Goal: Ask a question: Seek information or help from site administrators or community

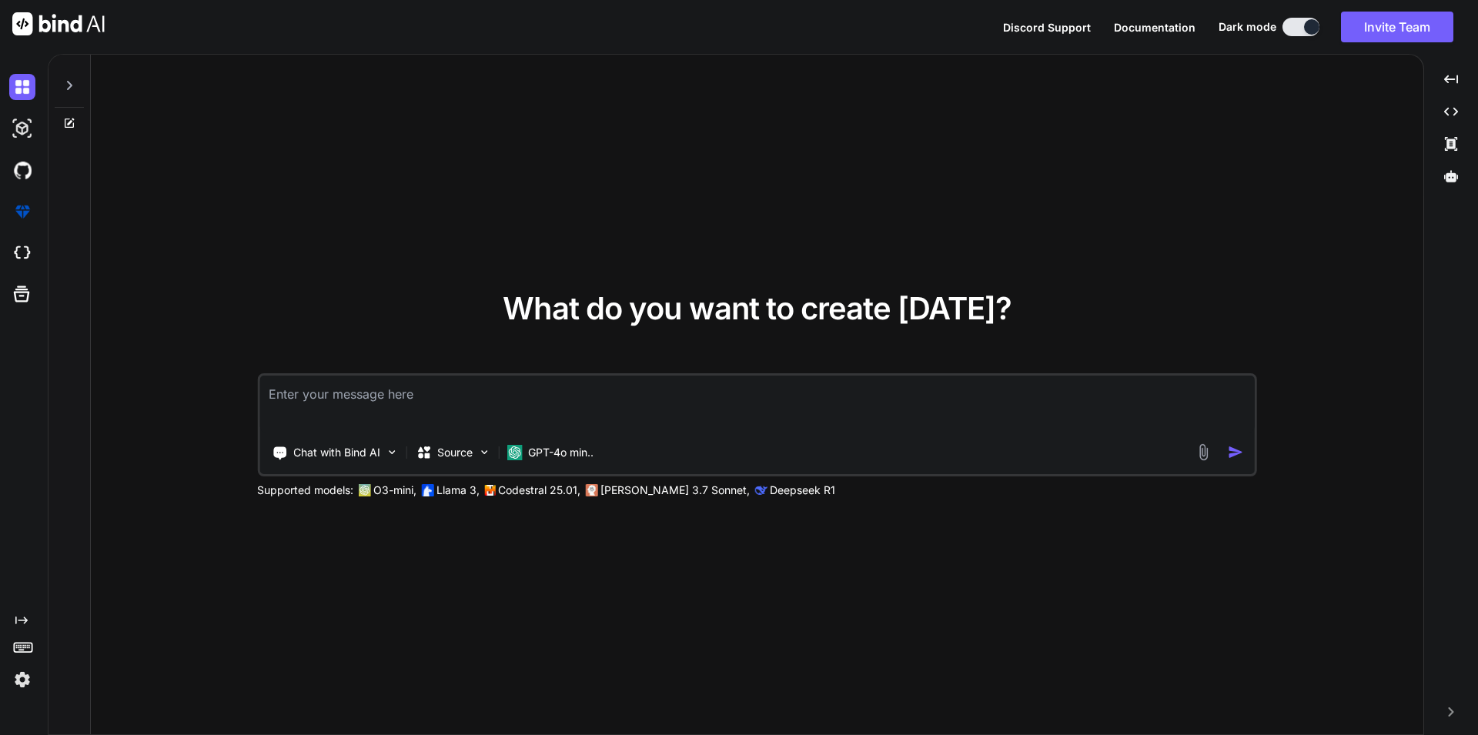
type textarea "x"
click at [323, 403] on textarea at bounding box center [757, 404] width 996 height 57
click at [15, 690] on img at bounding box center [22, 680] width 26 height 26
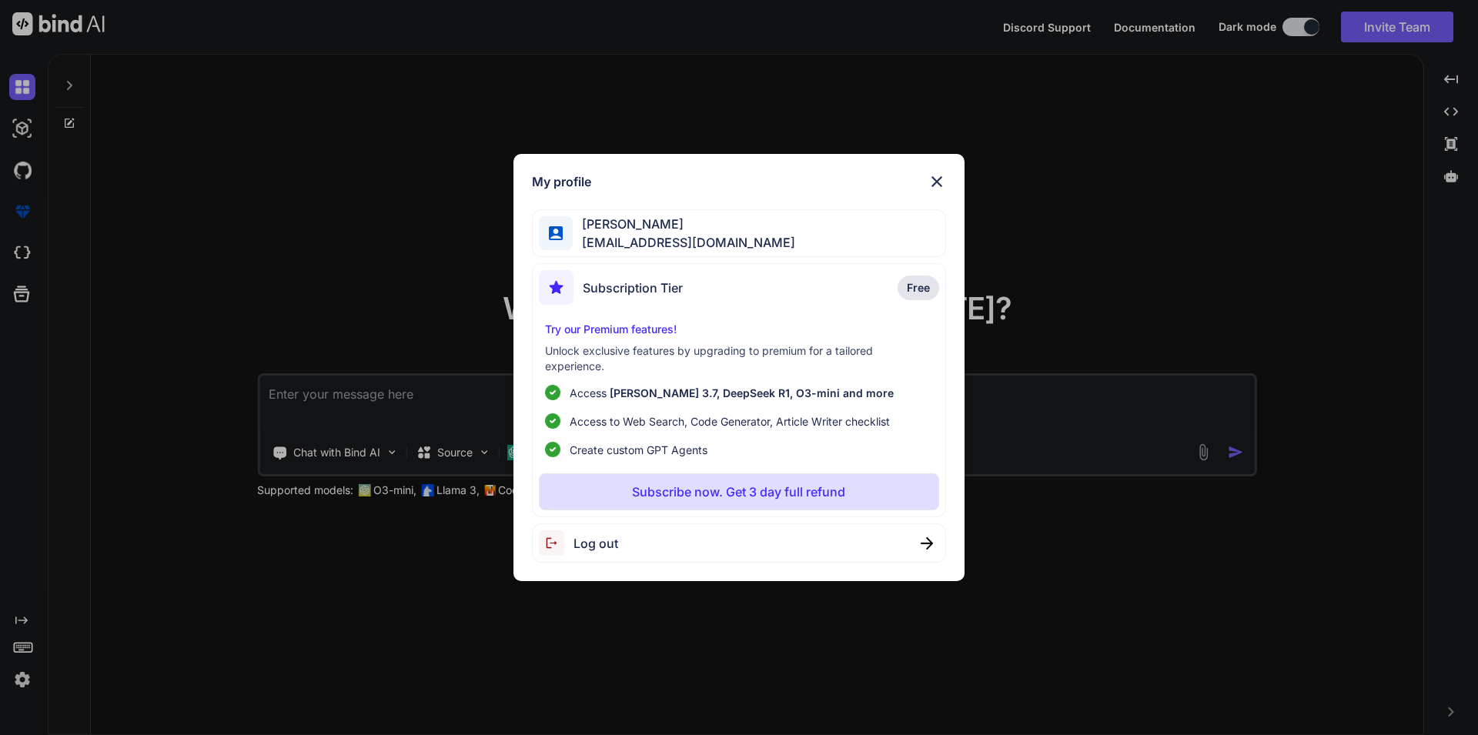
click at [941, 177] on img at bounding box center [937, 181] width 18 height 18
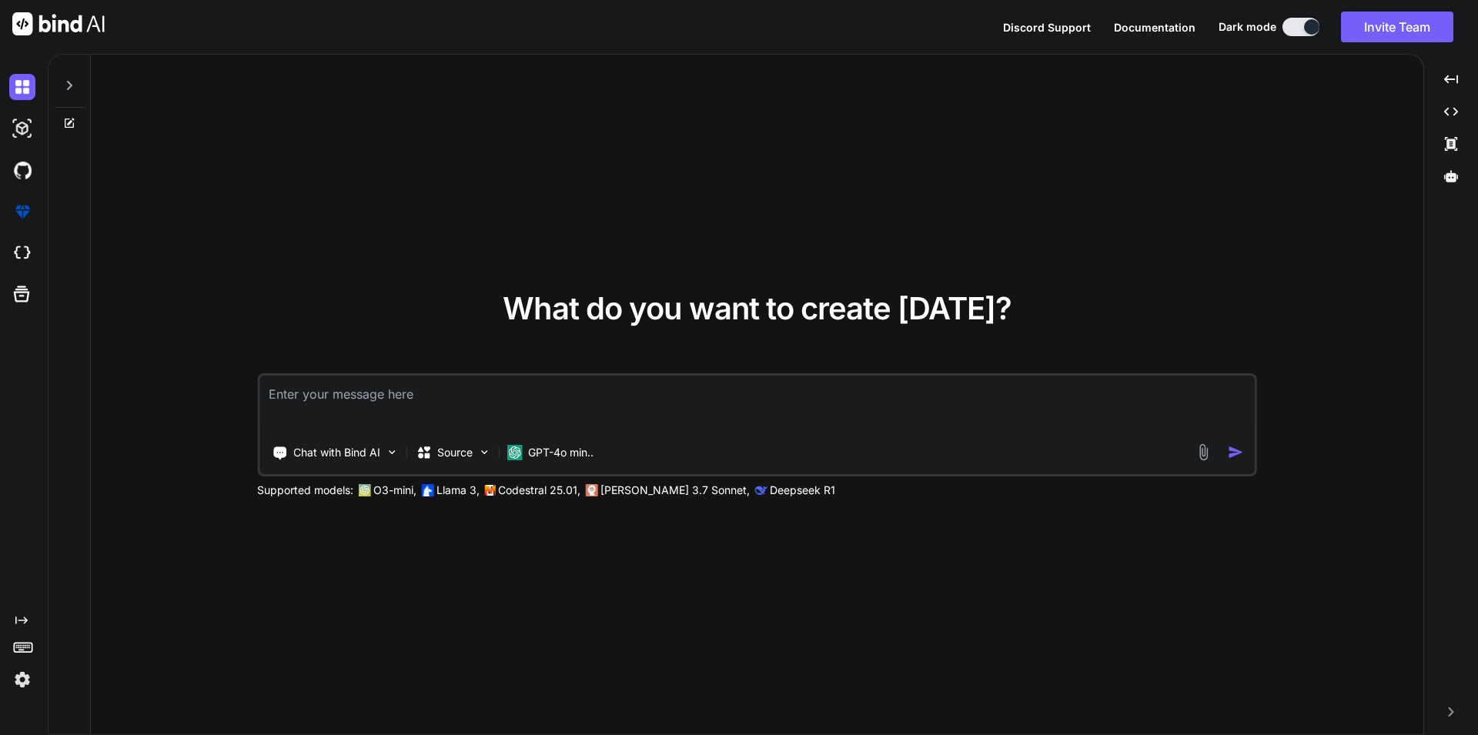
click at [347, 395] on textarea at bounding box center [757, 404] width 996 height 57
type textarea "C"
type textarea "x"
type textarea "Ca"
type textarea "x"
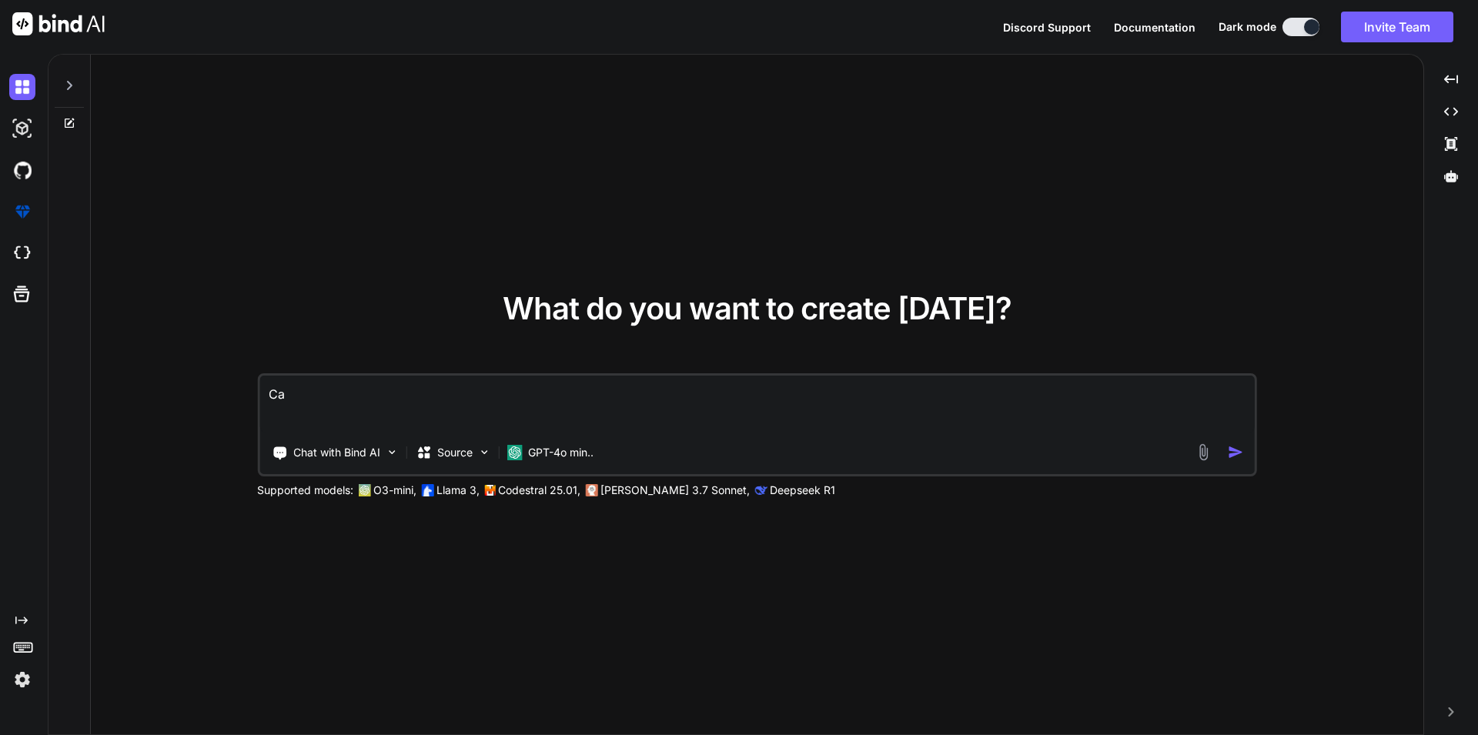
type textarea "Can"
type textarea "x"
type textarea "Can"
type textarea "x"
type textarea "Can y"
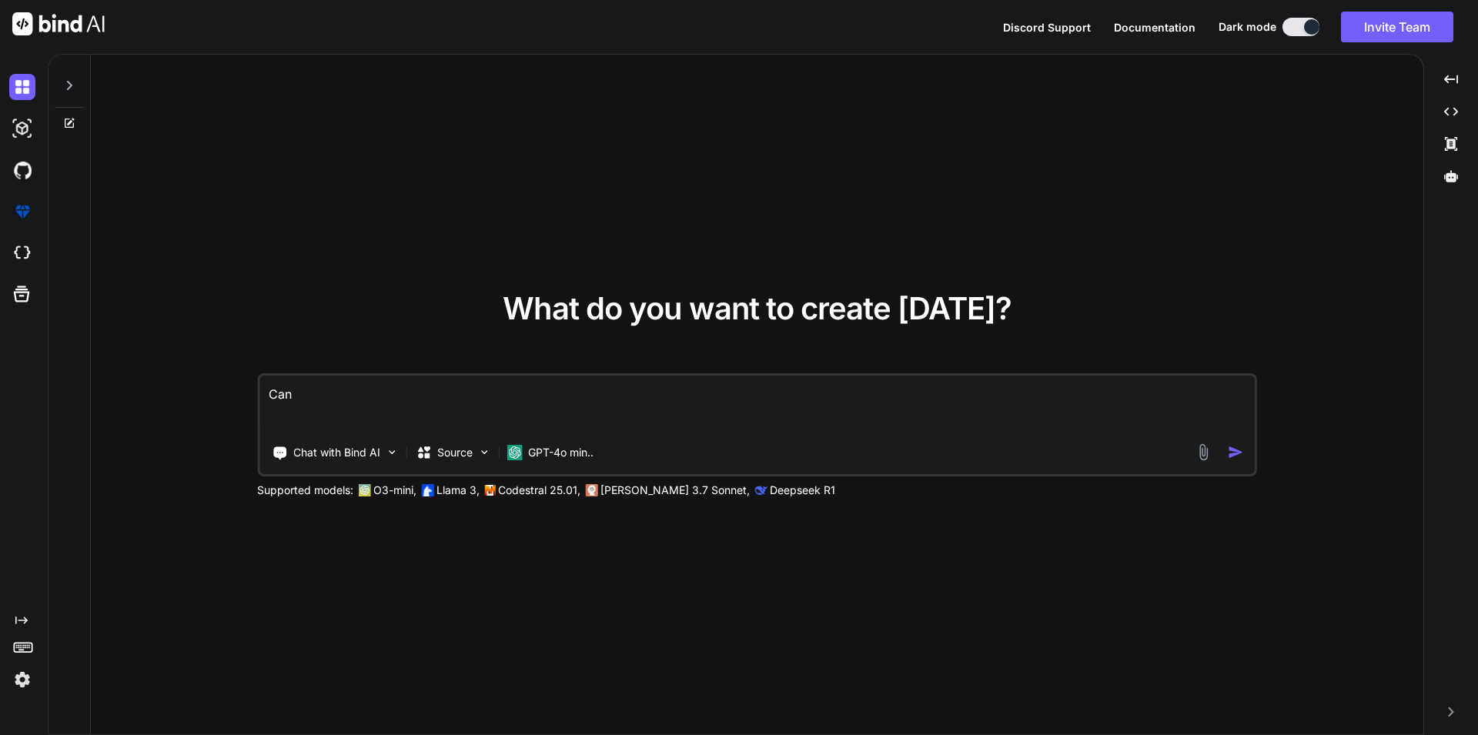
type textarea "x"
type textarea "Can yo"
type textarea "x"
type textarea "Can you"
type textarea "x"
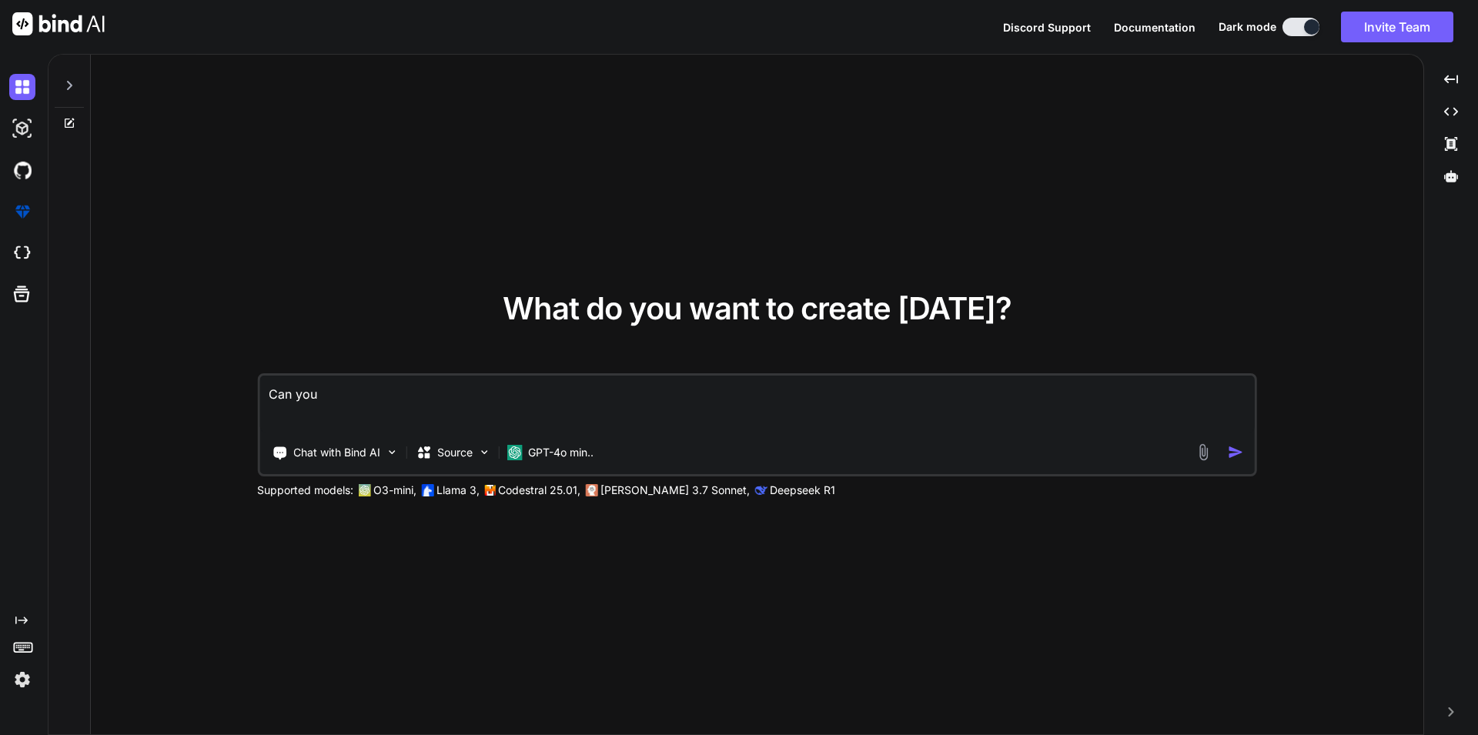
type textarea "Can you"
type textarea "x"
type textarea "Can you w"
type textarea "x"
type textarea "Can you wr"
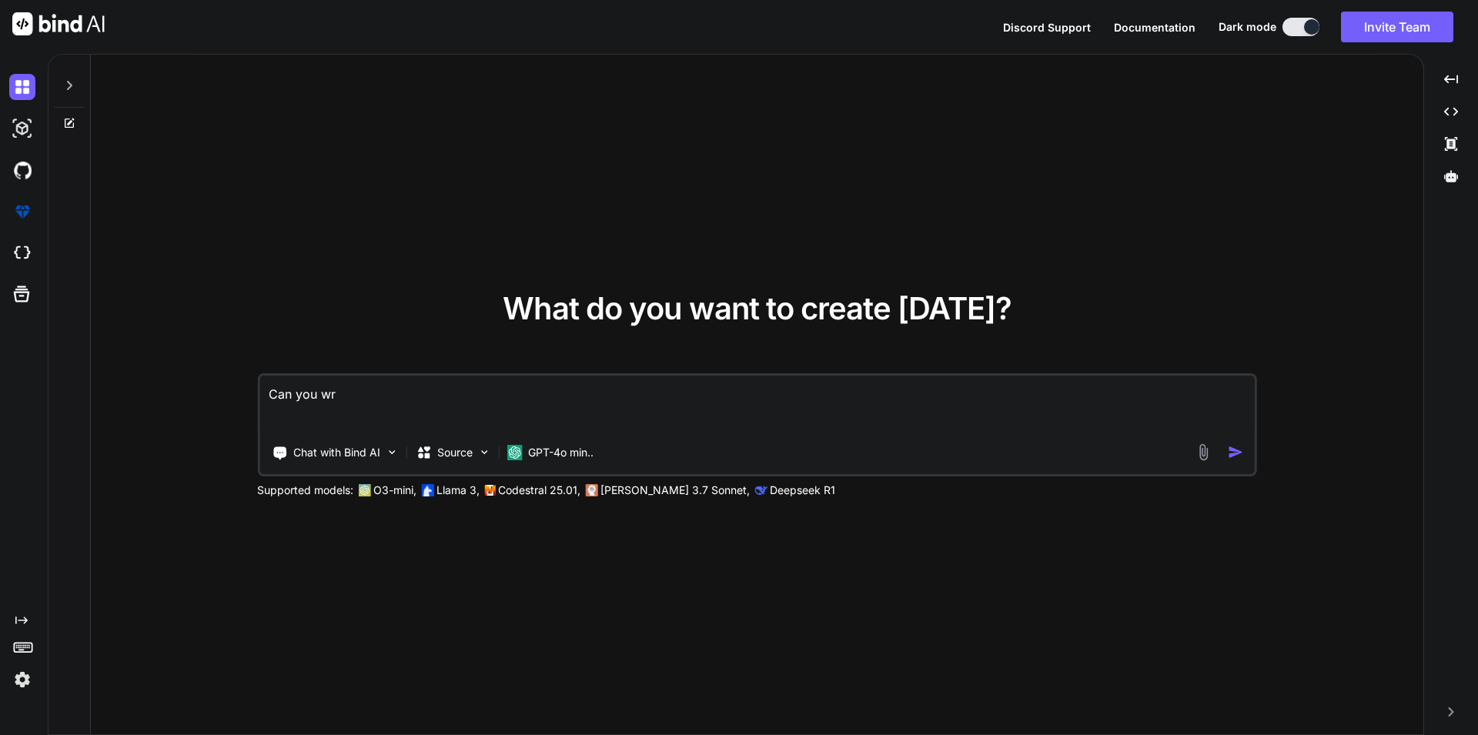
type textarea "x"
type textarea "Can you wri"
type textarea "x"
type textarea "Can you writ"
type textarea "x"
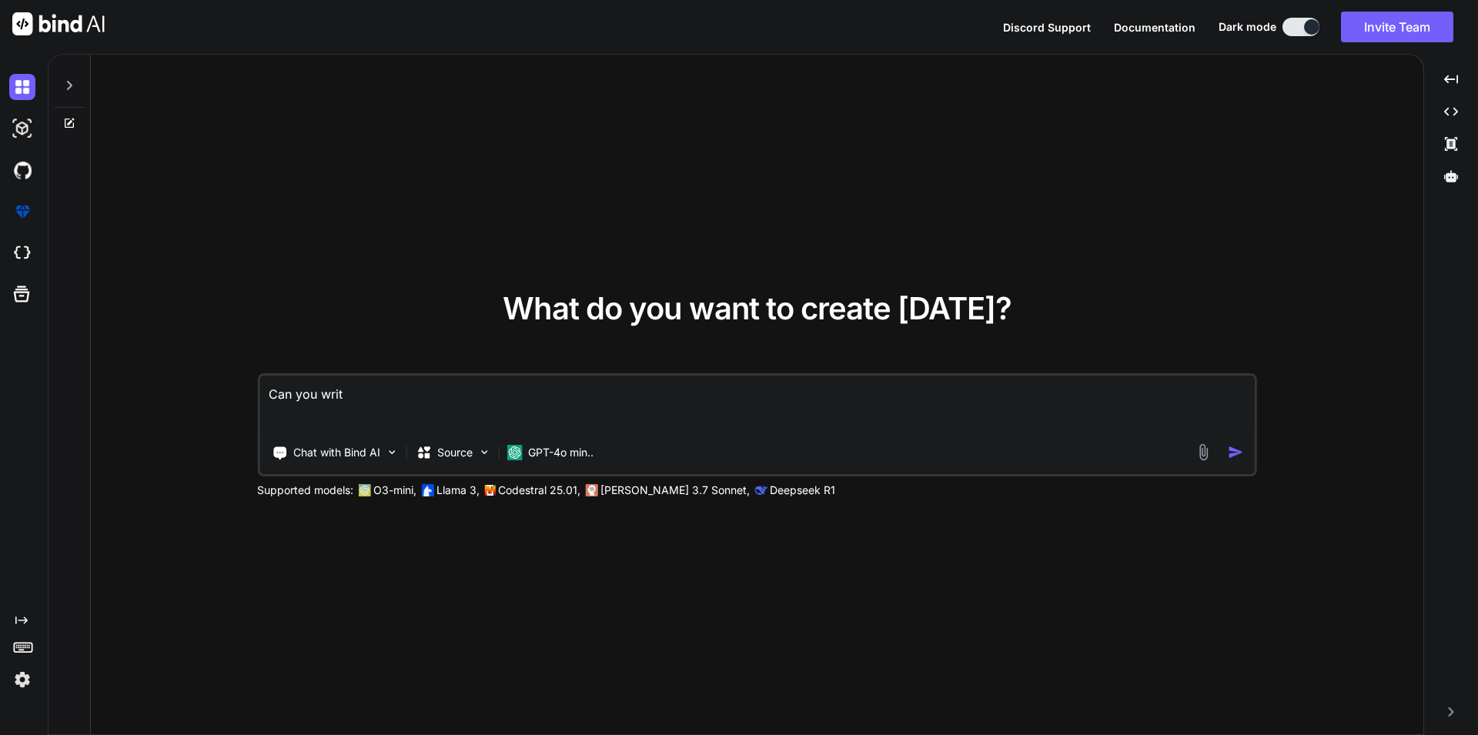
type textarea "Can you write"
type textarea "x"
type textarea "Can you write"
type textarea "x"
type textarea "Can you write t"
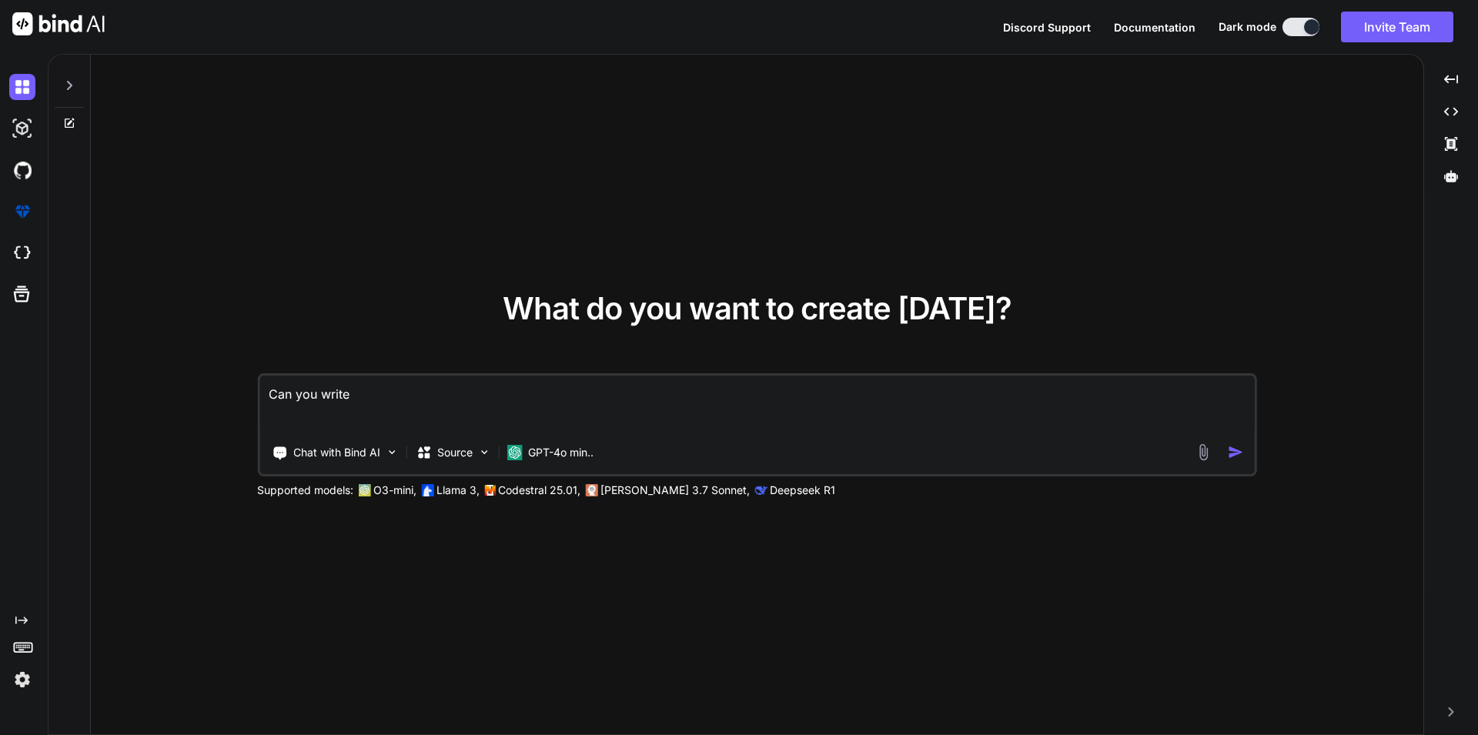
type textarea "x"
type textarea "Can you write te"
type textarea "x"
type textarea "Can you write tes"
type textarea "x"
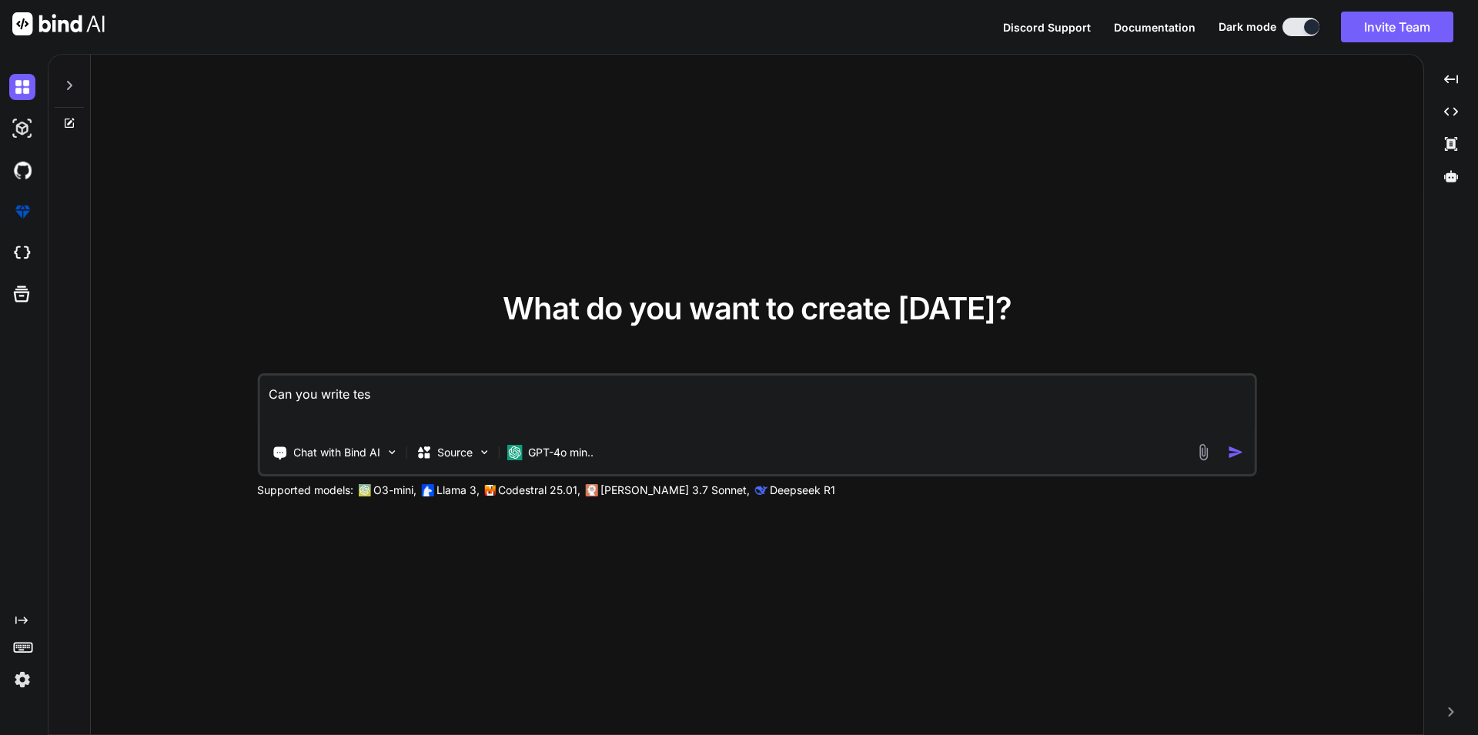
type textarea "Can you write test"
type textarea "x"
type textarea "Can you write test"
type textarea "x"
type textarea "Can you write test c"
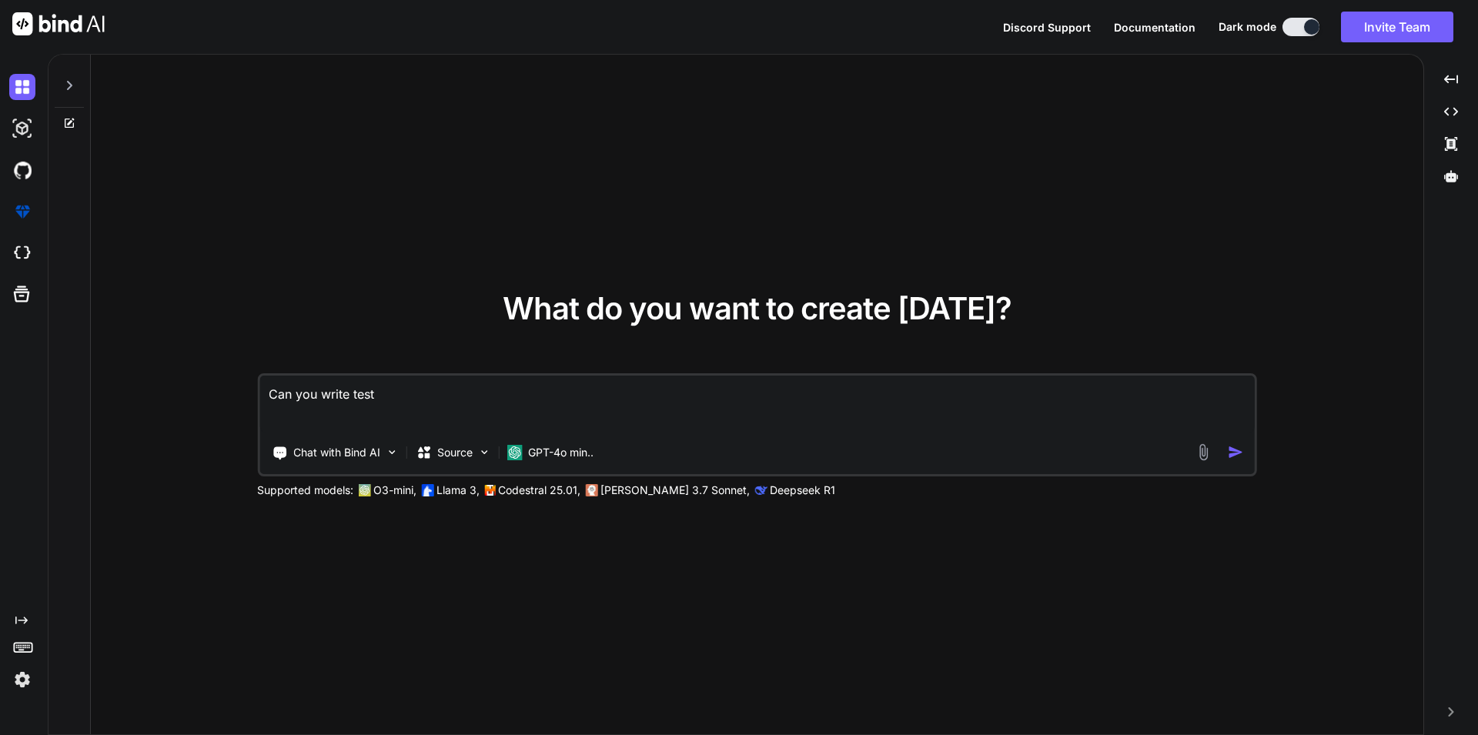
type textarea "x"
type textarea "Can you write test ca"
type textarea "x"
type textarea "Can you write test cas"
type textarea "x"
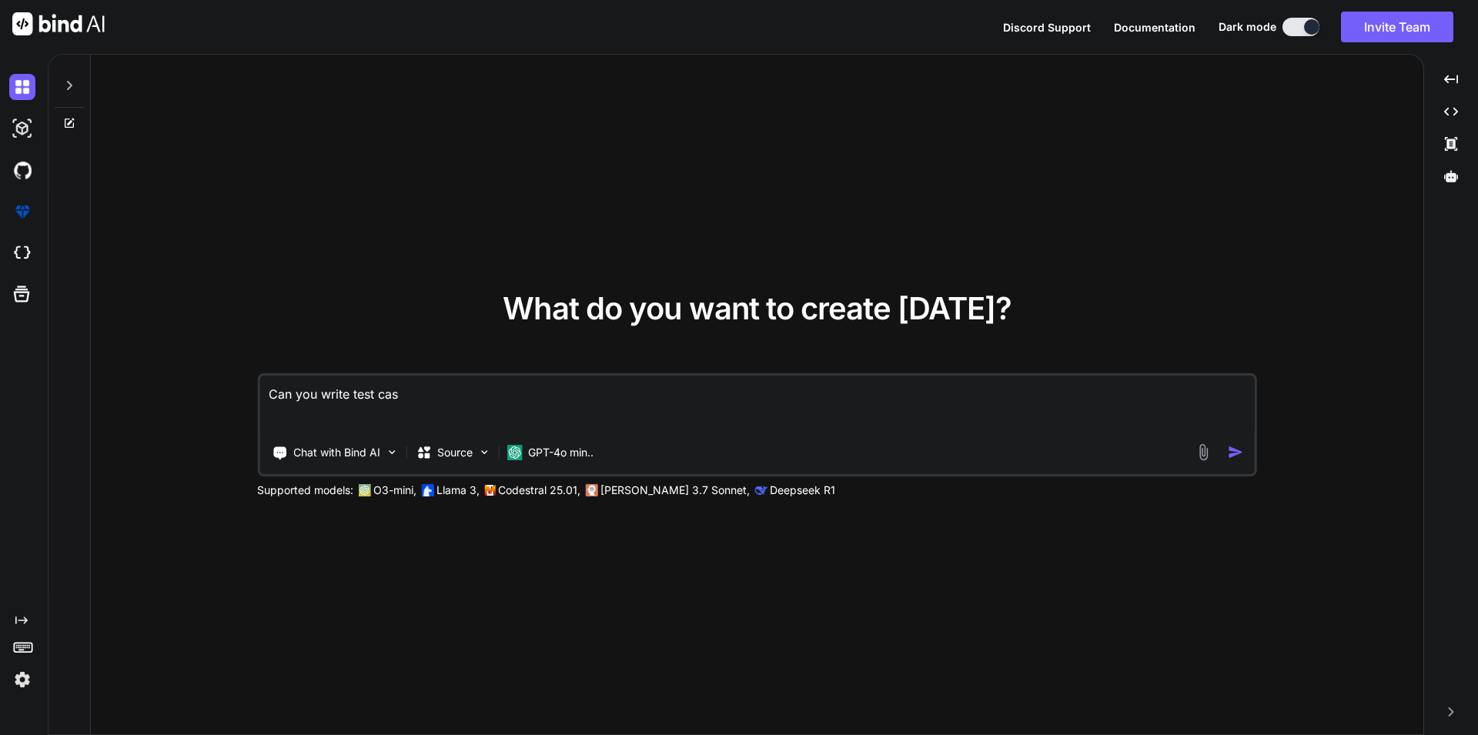
type textarea "Can you write test case"
type textarea "x"
type textarea "Can you write test cases"
type textarea "x"
type textarea "Can you write test cases"
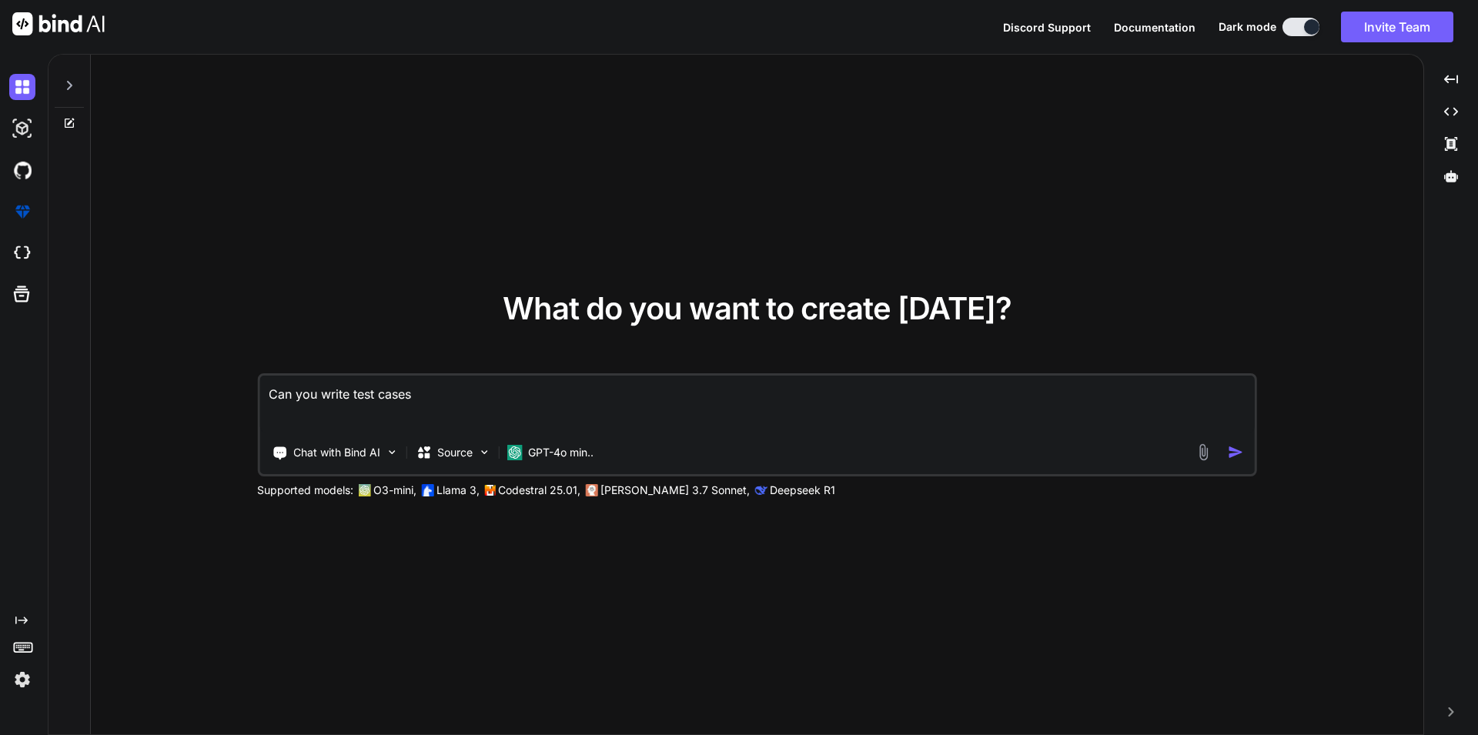
type textarea "x"
type textarea "Can you write test cases f"
type textarea "x"
type textarea "Can you write test cases for"
type textarea "x"
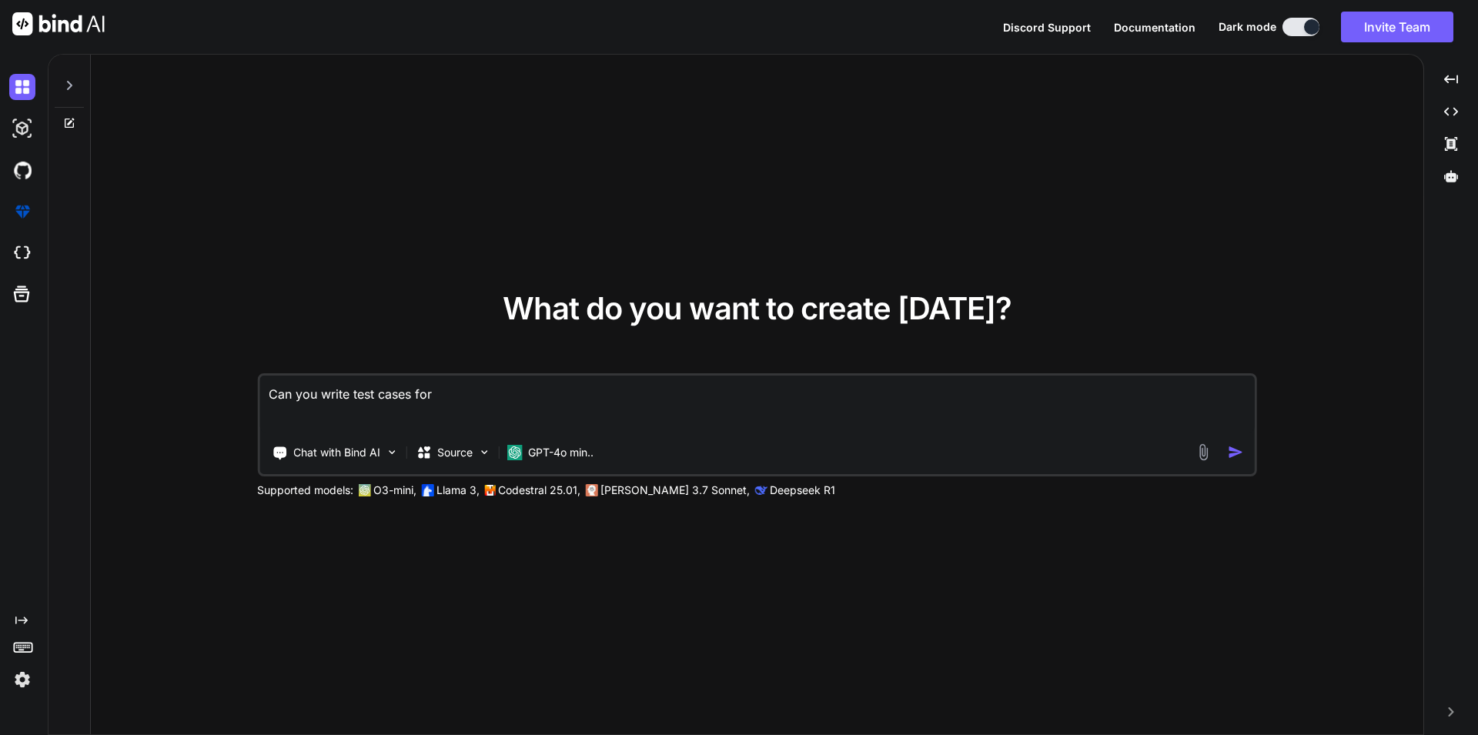
type textarea "Can you write test cases for"
type textarea "x"
type textarea "Can you write test cases for m"
type textarea "x"
type textarea "Can you write test cases for me"
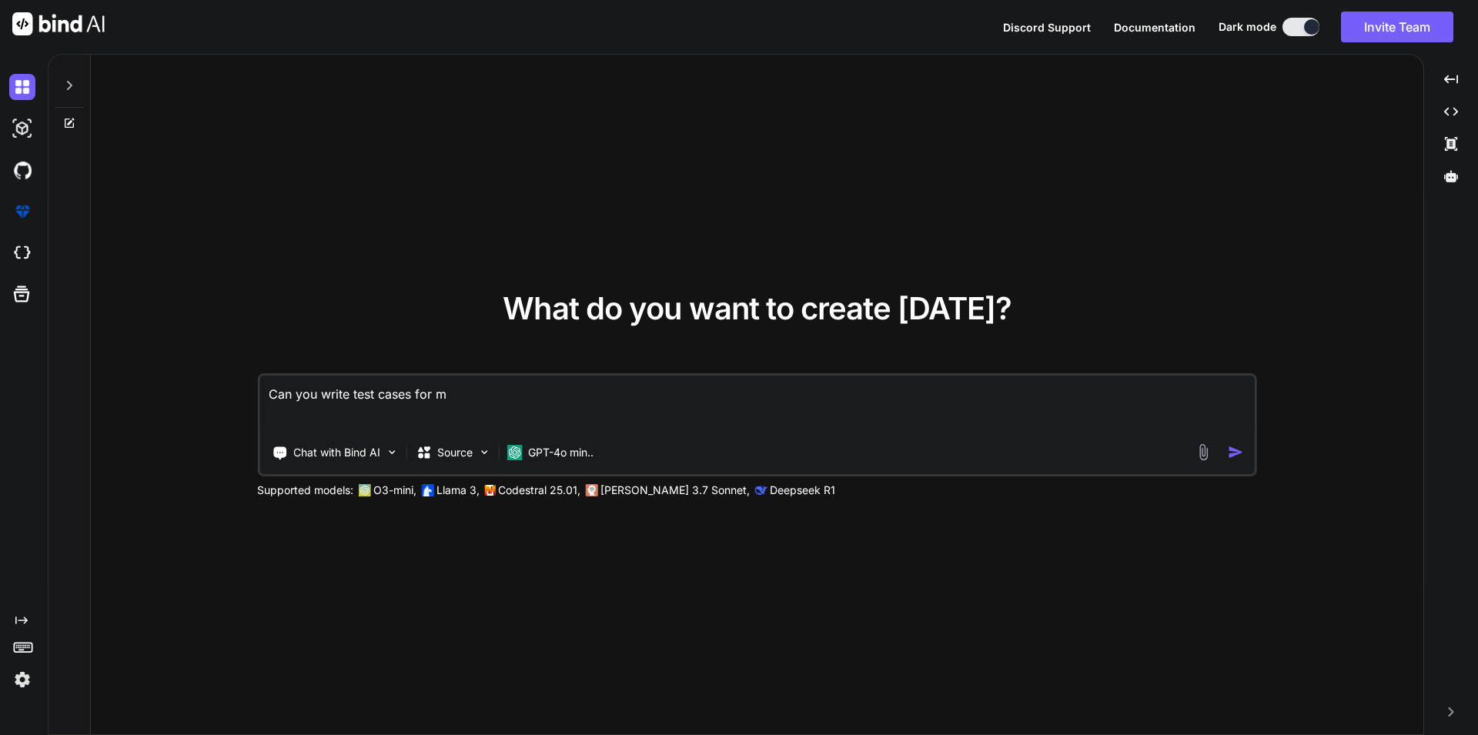
type textarea "x"
type textarea "Can you write test cases for me?"
type textarea "x"
type textarea "Can you write test cases for me?"
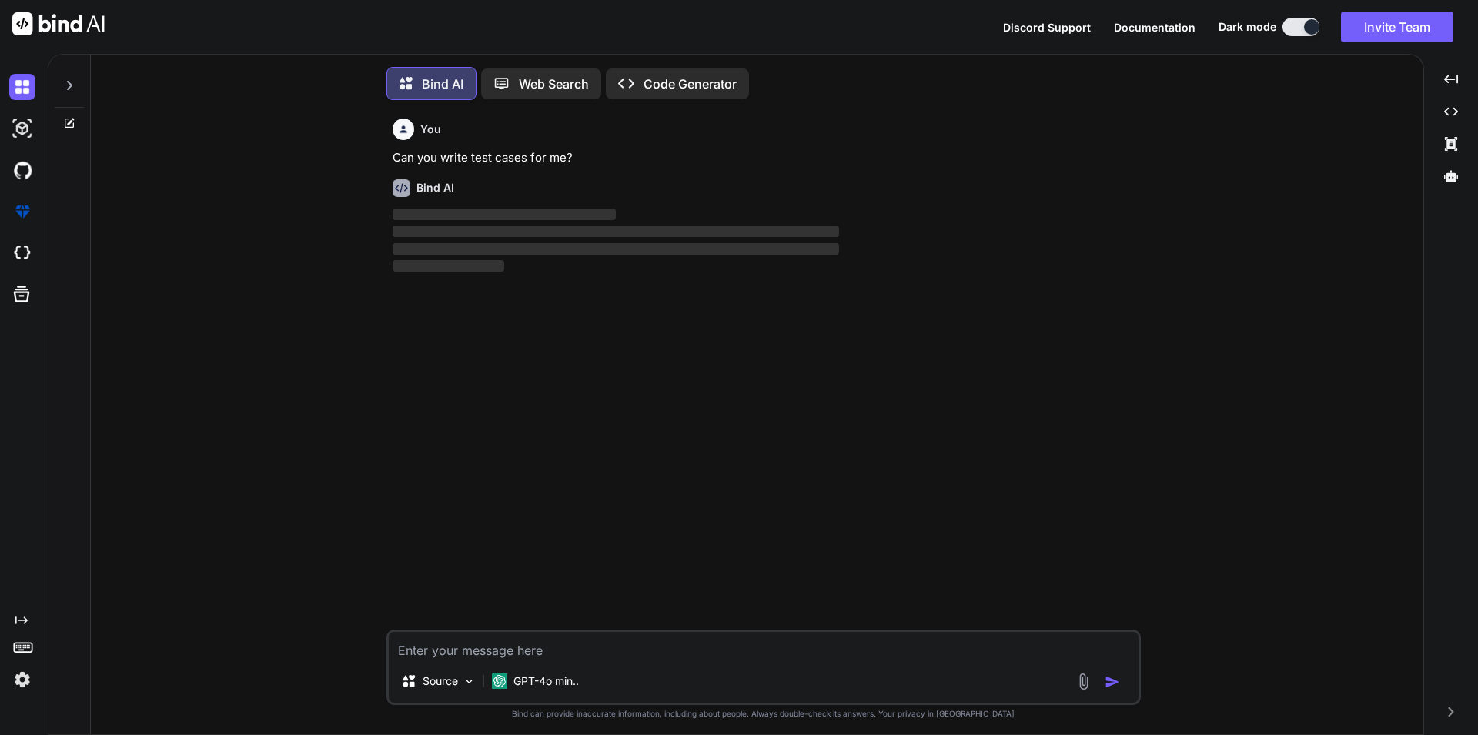
scroll to position [17, 0]
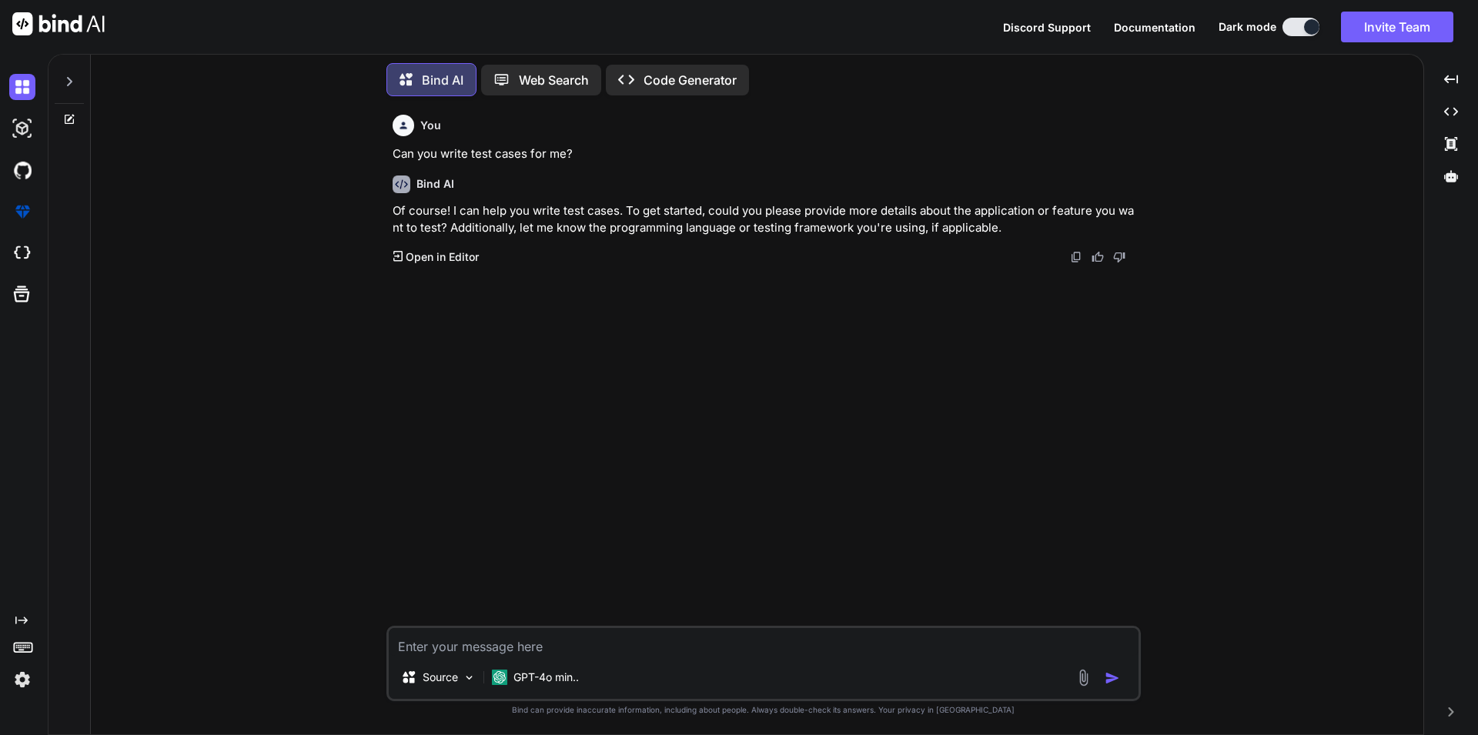
click at [1089, 674] on img at bounding box center [1084, 678] width 18 height 18
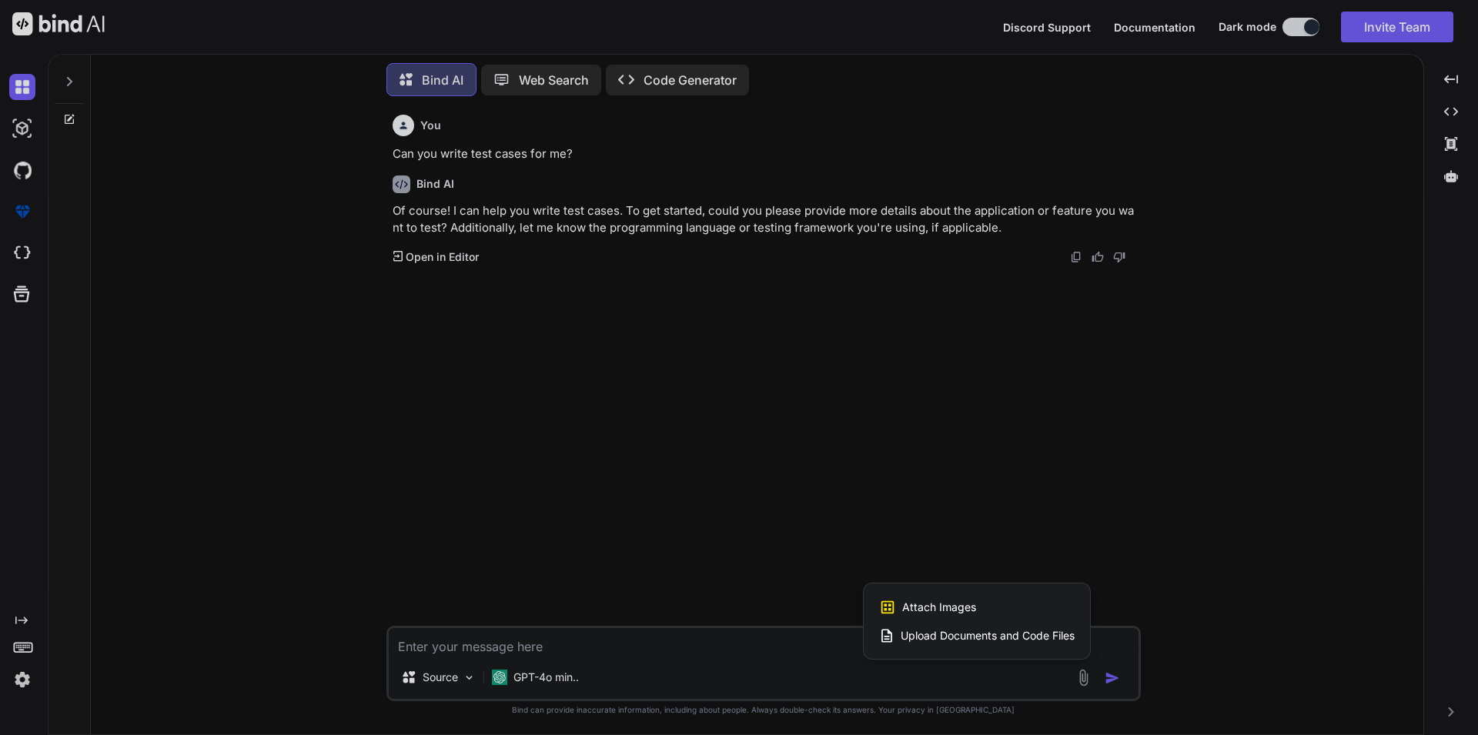
click at [922, 633] on span "Upload Documents and Code Files" at bounding box center [988, 635] width 174 height 15
type textarea "x"
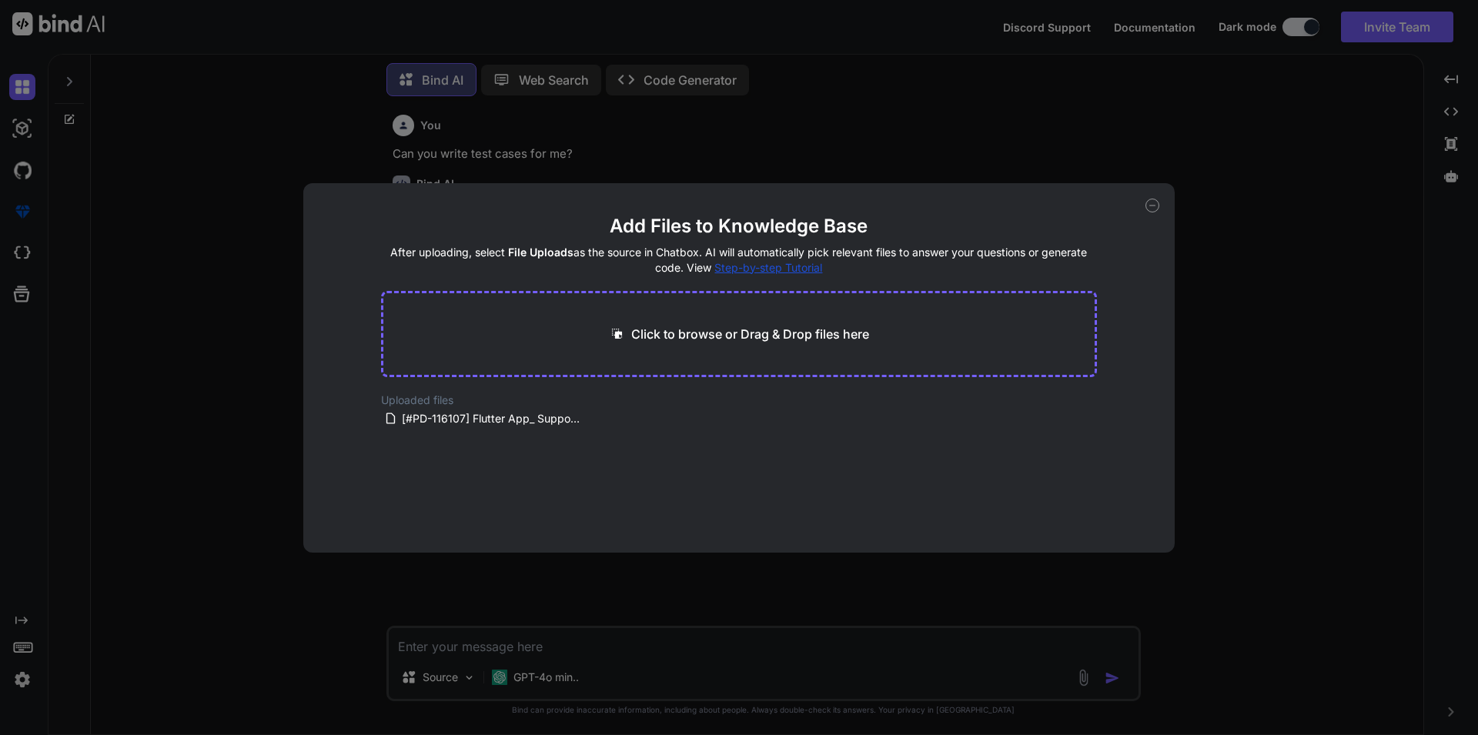
click at [735, 338] on p "Click to browse or Drag & Drop files here" at bounding box center [750, 334] width 238 height 18
type input "C:\fakepath\Degreed_Links_Professional.xlsx"
drag, startPoint x: 433, startPoint y: 417, endPoint x: 490, endPoint y: 345, distance: 92.0
click at [490, 410] on span "Generating Embedding..." at bounding box center [471, 417] width 123 height 15
click at [681, 436] on div "Generating Embedding... xlsx 5.90 KB" at bounding box center [739, 442] width 717 height 99
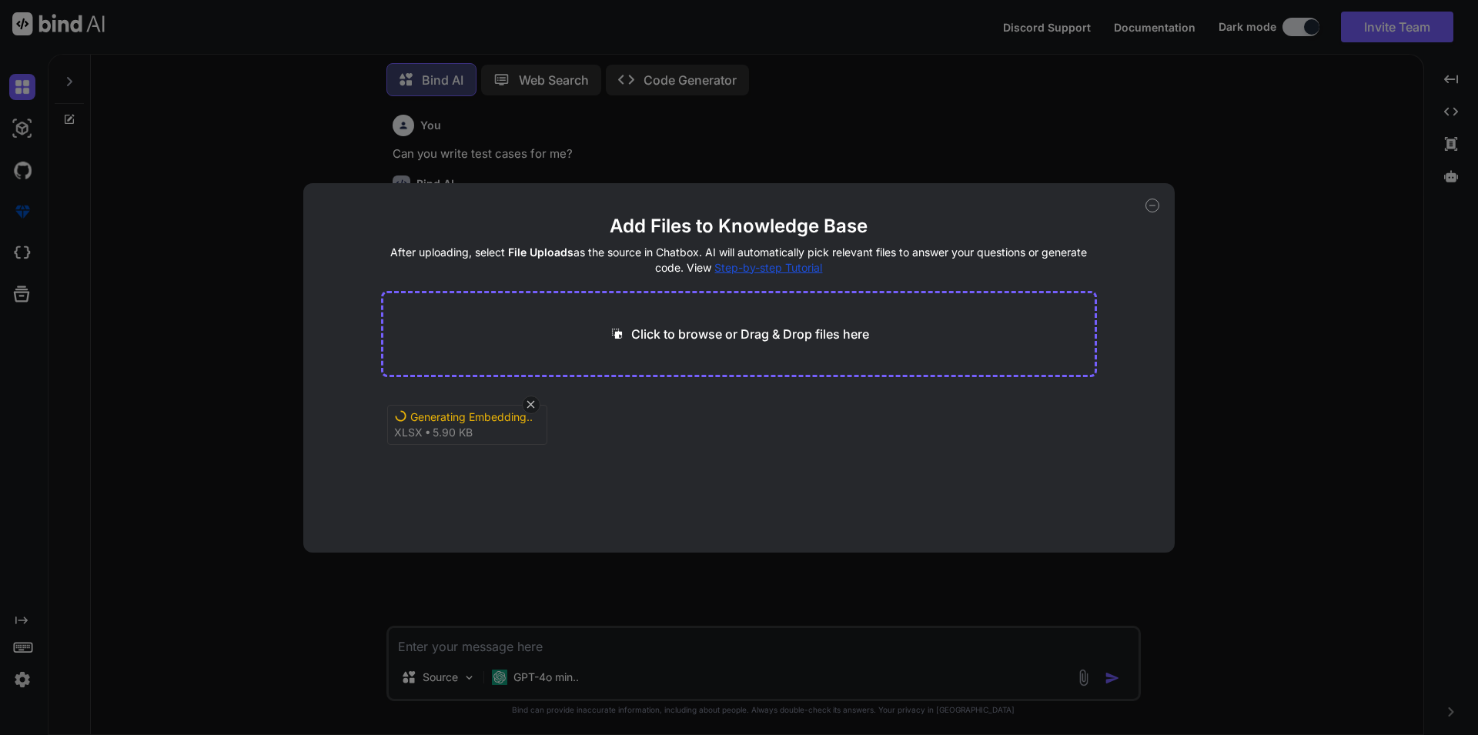
drag, startPoint x: 1094, startPoint y: 417, endPoint x: 1099, endPoint y: 494, distance: 77.9
click at [1099, 494] on div "Add Files to Knowledge Base After uploading, select File Uploads as the source …" at bounding box center [739, 368] width 872 height 370
click at [1067, 497] on button "Finish" at bounding box center [1070, 506] width 54 height 31
click at [589, 445] on icon at bounding box center [593, 441] width 8 height 8
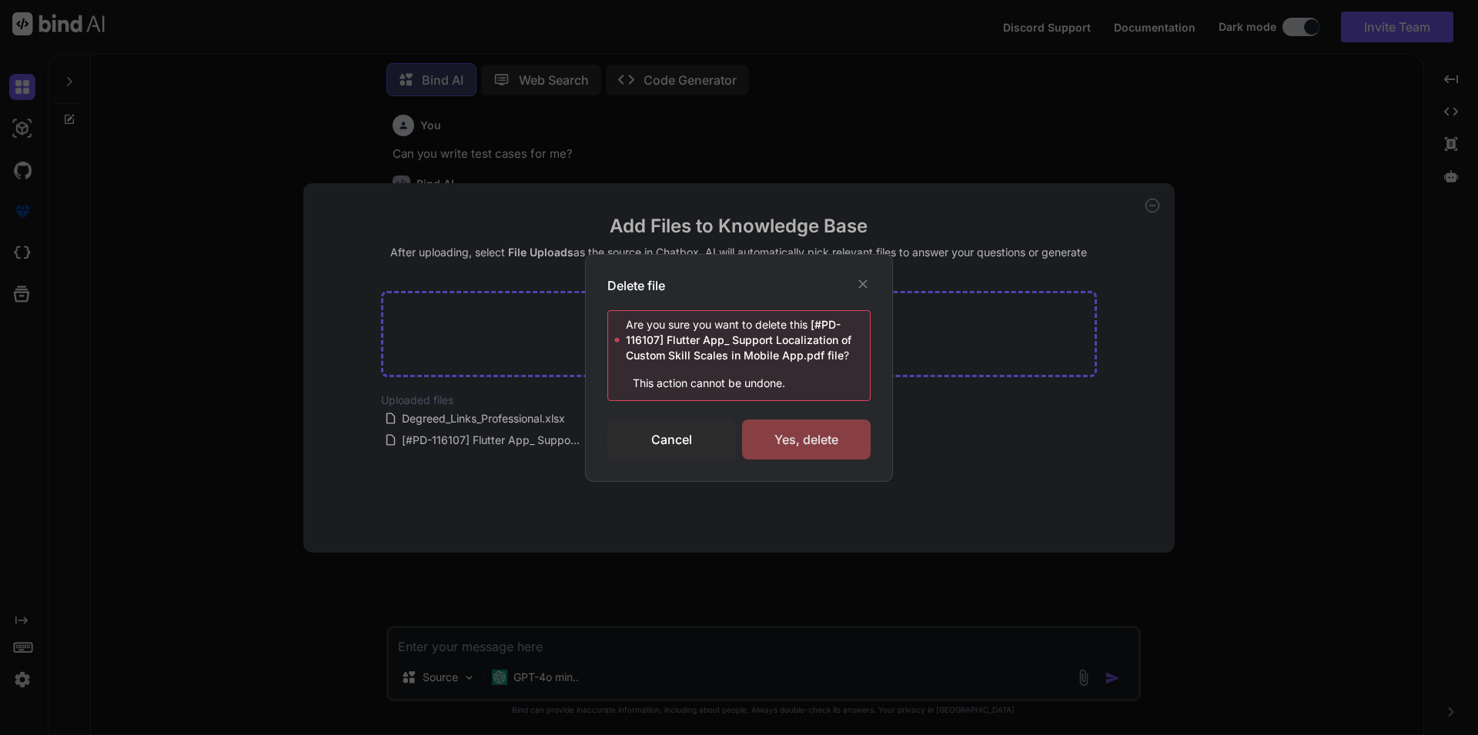
click at [803, 446] on div "Yes, delete" at bounding box center [806, 440] width 129 height 40
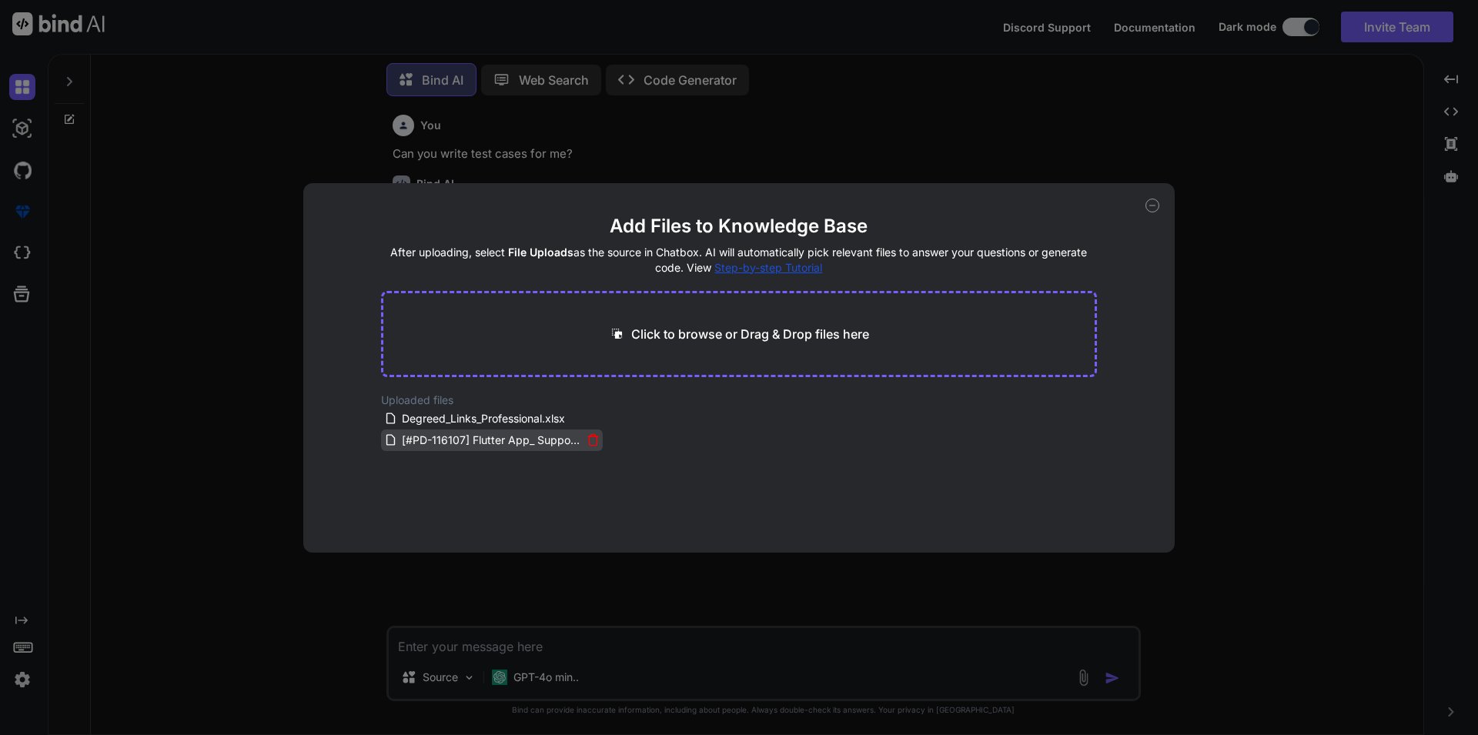
click at [589, 440] on icon at bounding box center [593, 441] width 8 height 8
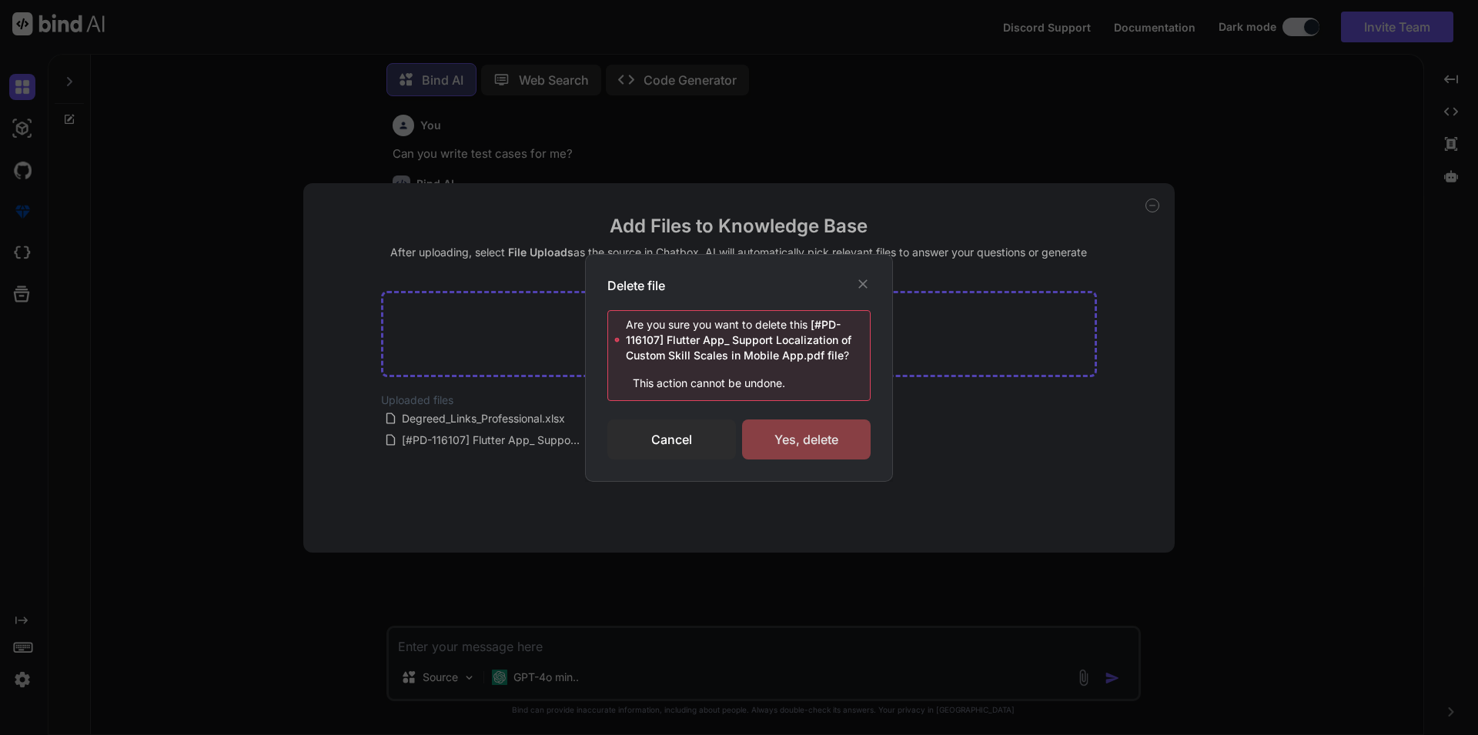
click at [795, 450] on div "Yes, delete" at bounding box center [806, 440] width 129 height 40
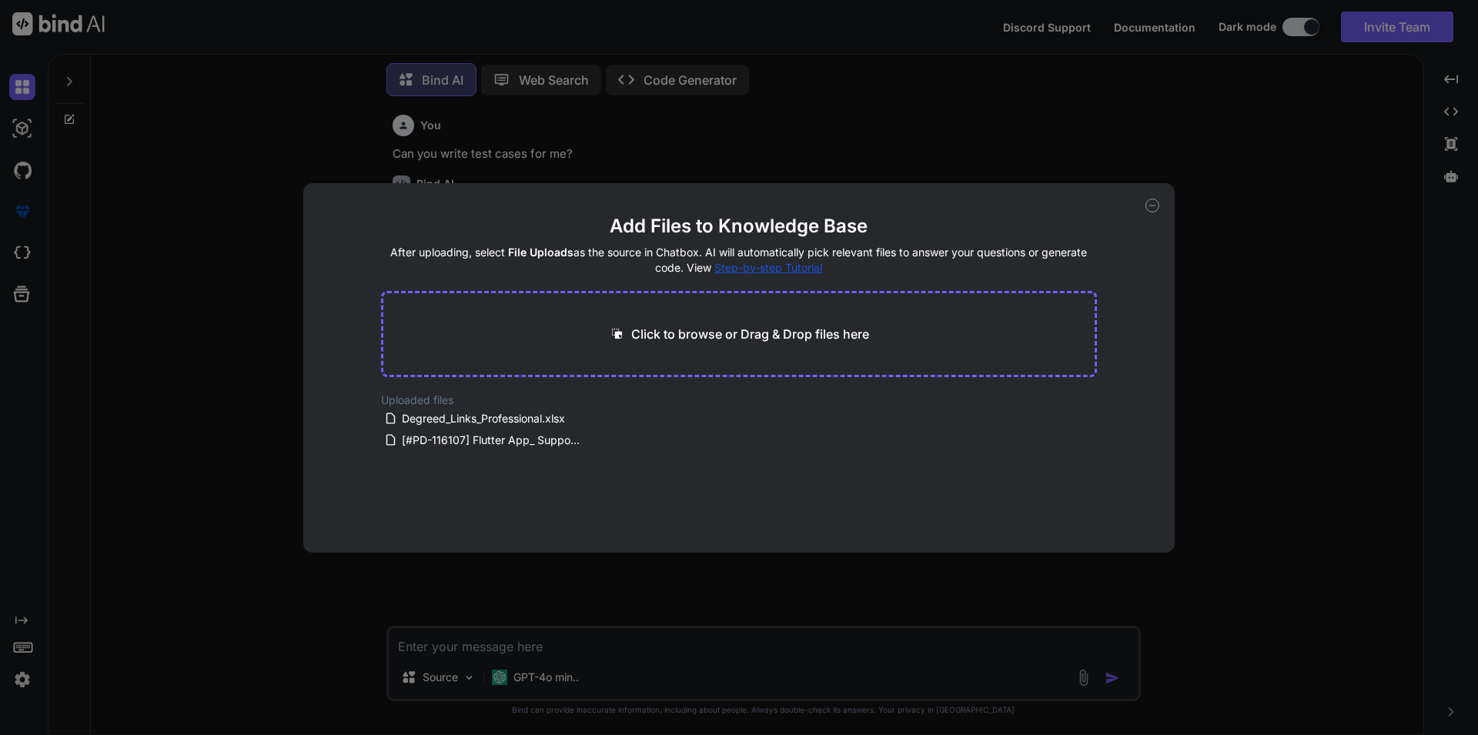
click at [1154, 211] on icon at bounding box center [1153, 206] width 14 height 14
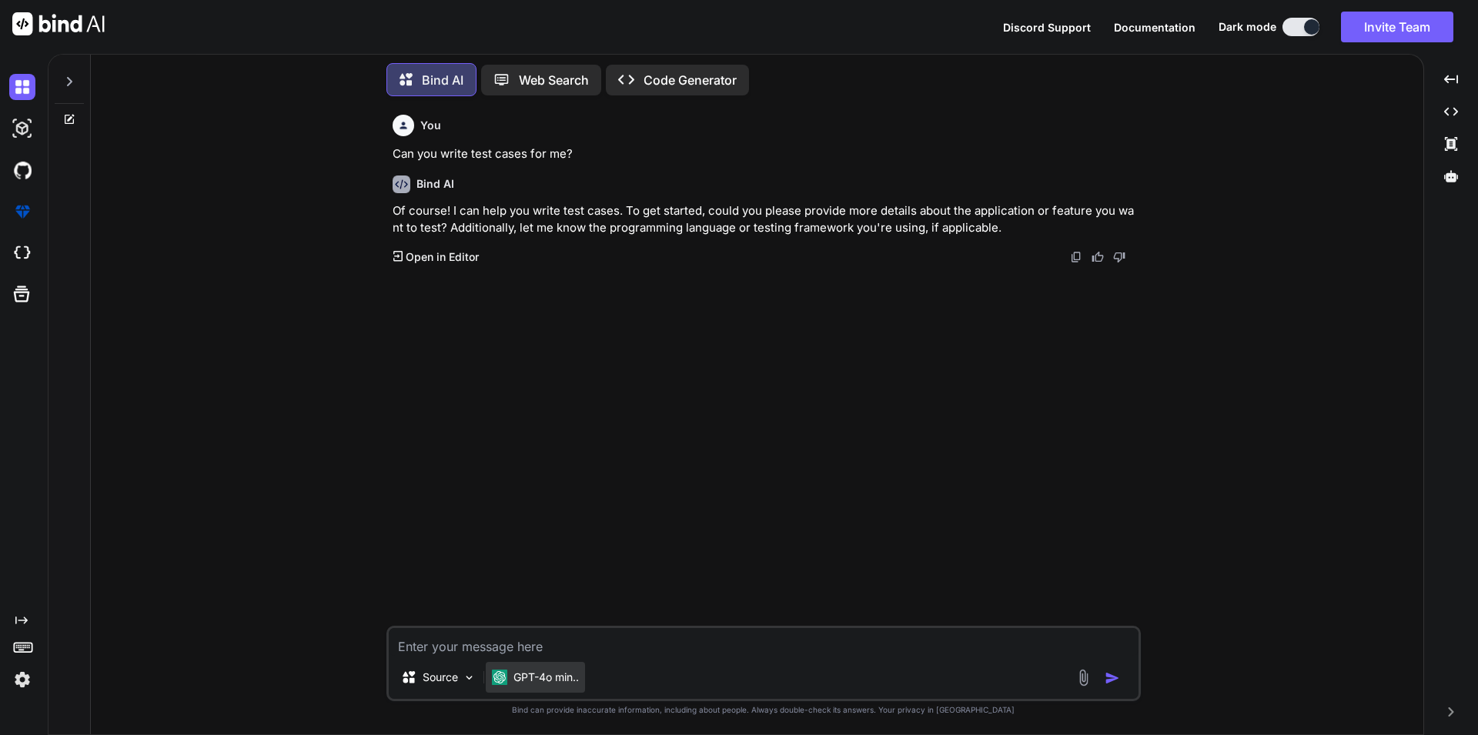
click at [579, 686] on div "GPT-4o min.." at bounding box center [535, 677] width 99 height 31
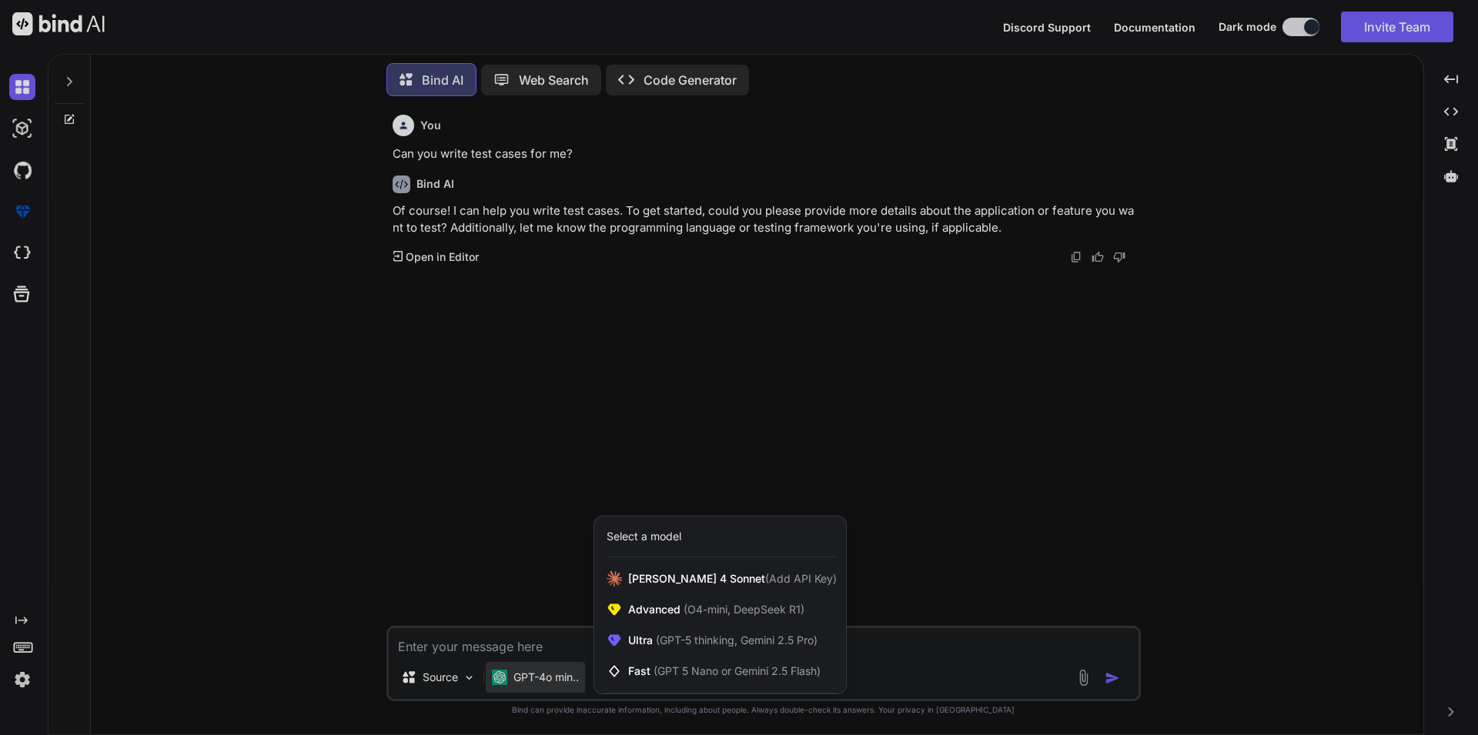
click at [579, 686] on div at bounding box center [739, 367] width 1478 height 735
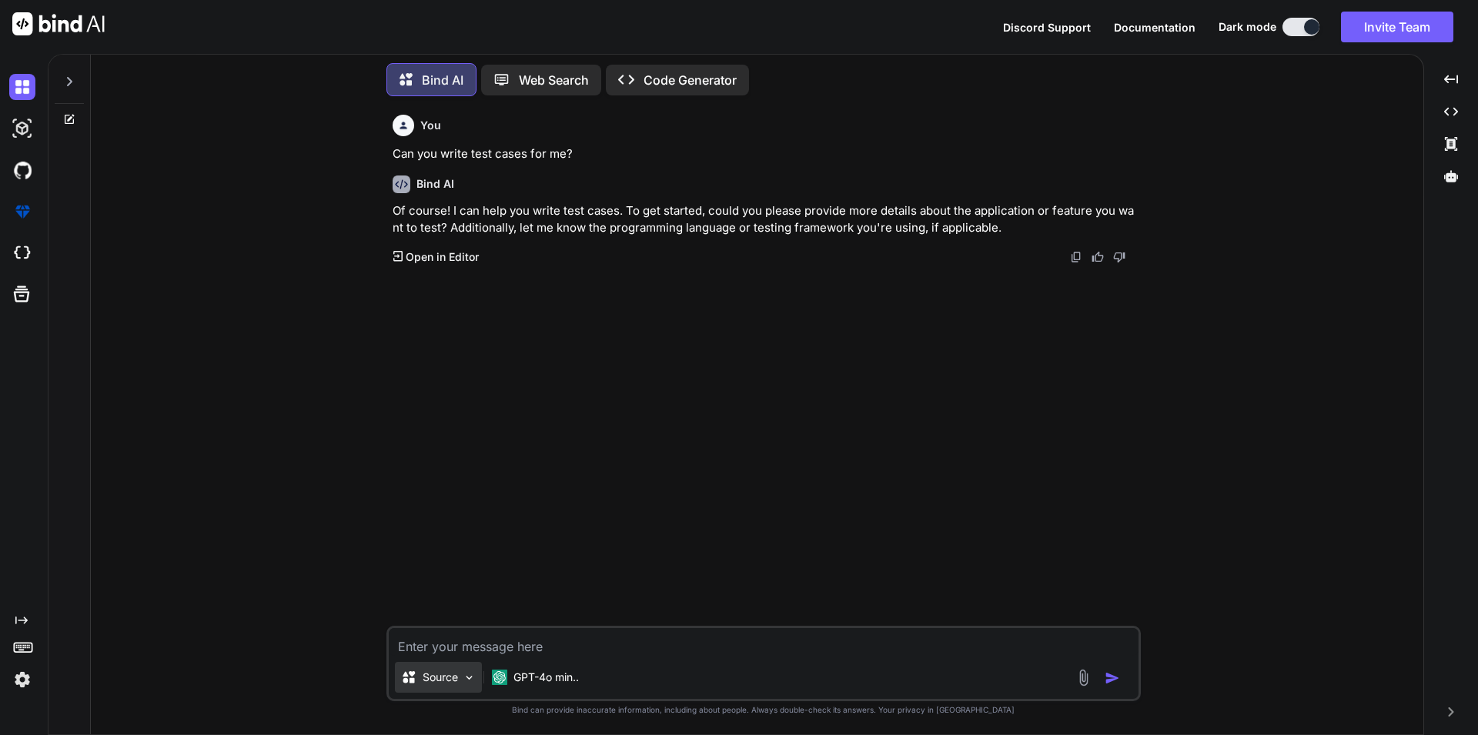
click at [467, 672] on img at bounding box center [469, 677] width 13 height 13
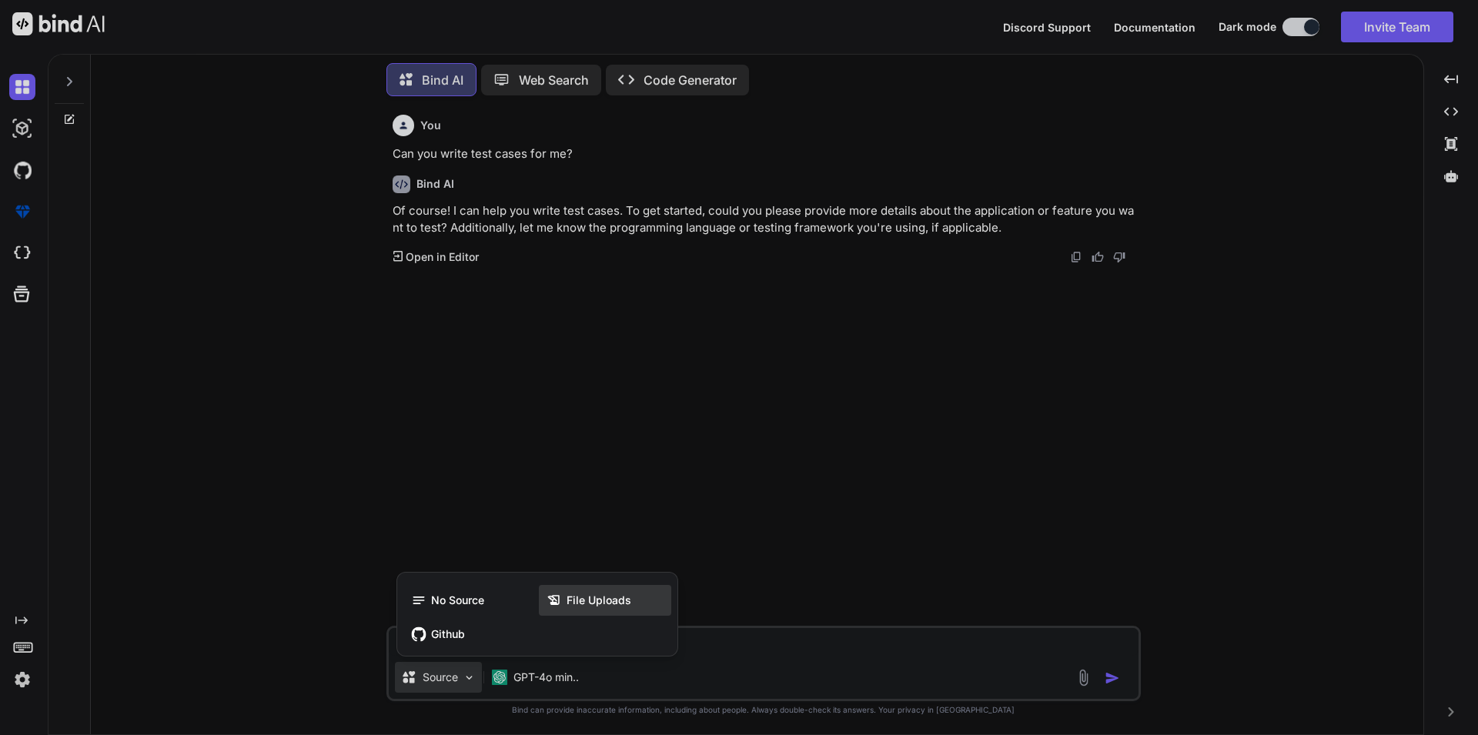
click at [589, 596] on span "File Uploads" at bounding box center [599, 600] width 65 height 15
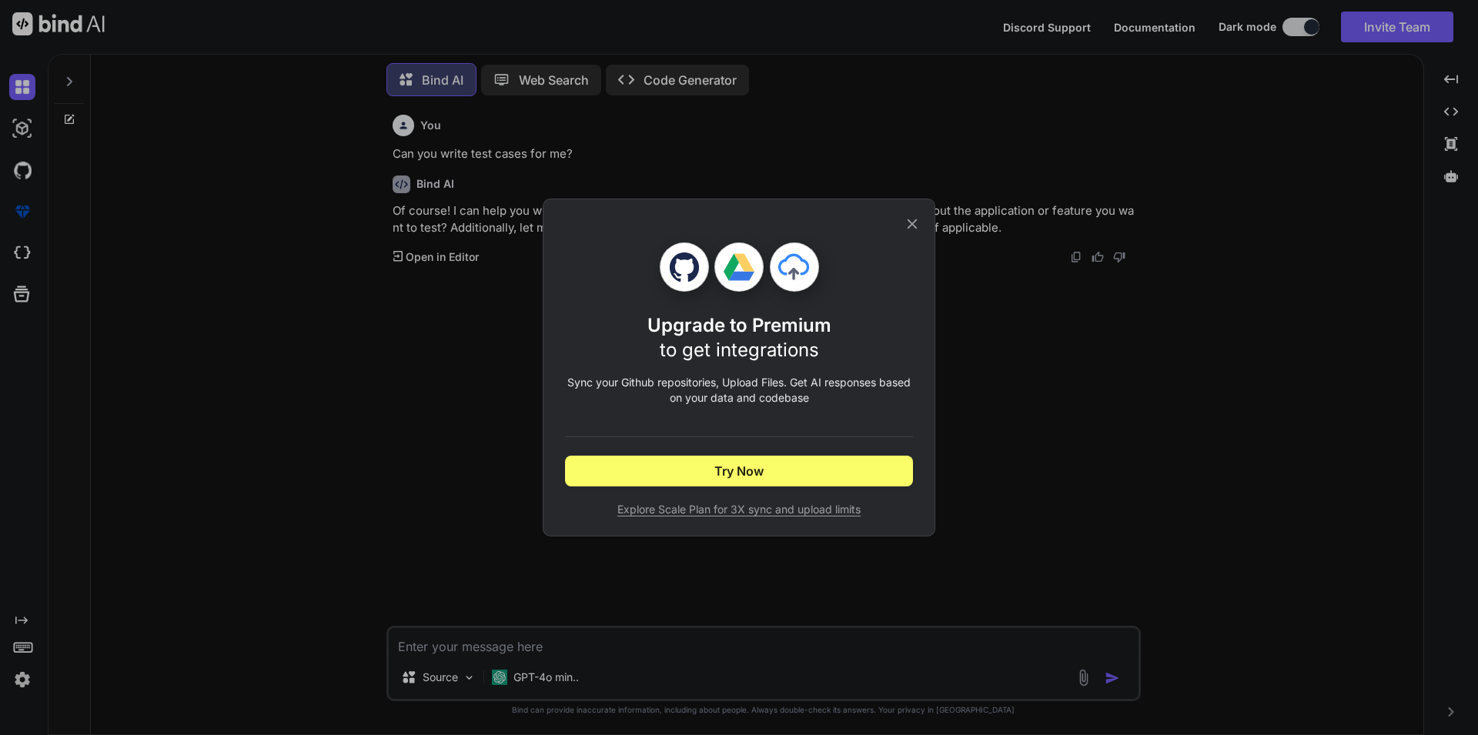
click at [922, 222] on div "Upgrade to Premium to get integrations Sync your Github repositories, Upload Fi…" at bounding box center [739, 368] width 393 height 338
click at [912, 222] on icon at bounding box center [912, 224] width 17 height 17
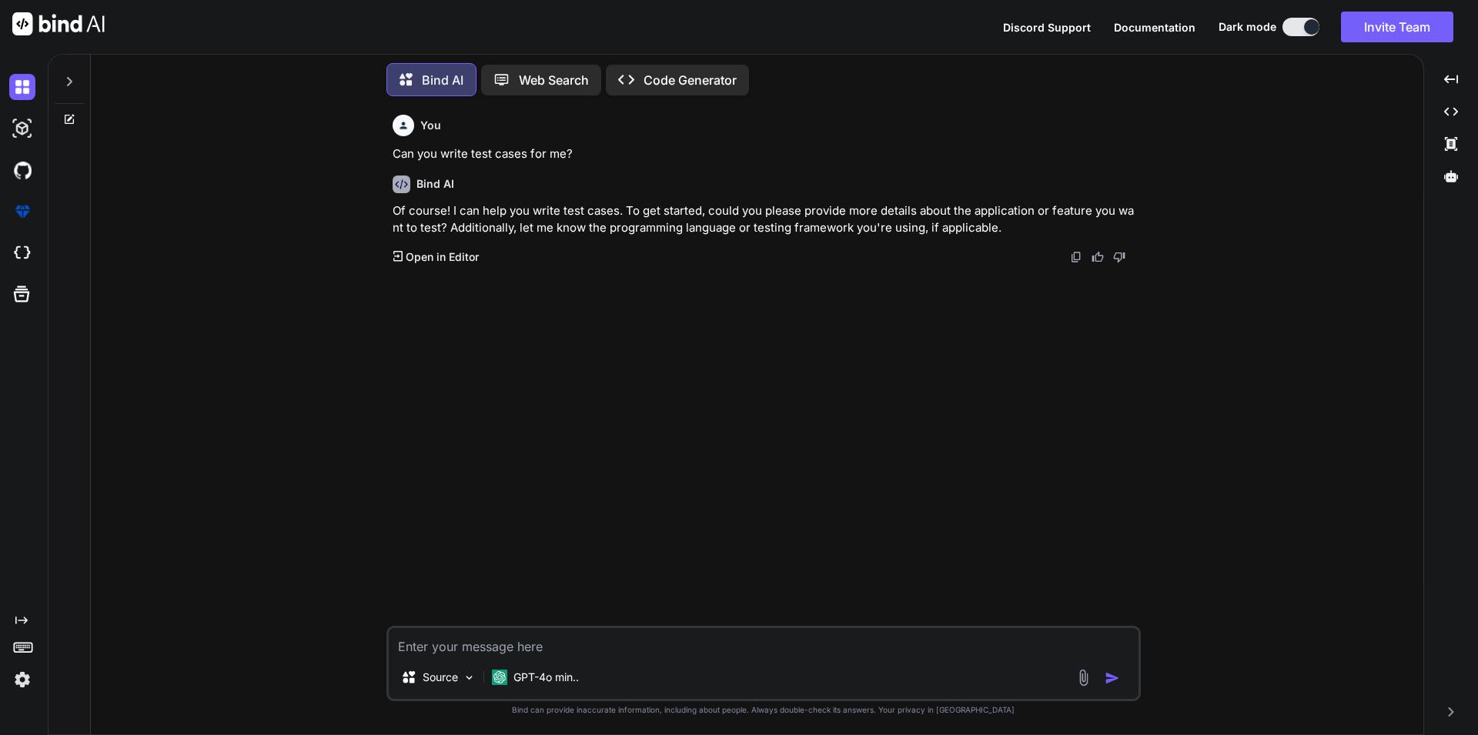
click at [880, 648] on textarea at bounding box center [764, 642] width 750 height 28
click at [1089, 675] on img at bounding box center [1084, 678] width 18 height 18
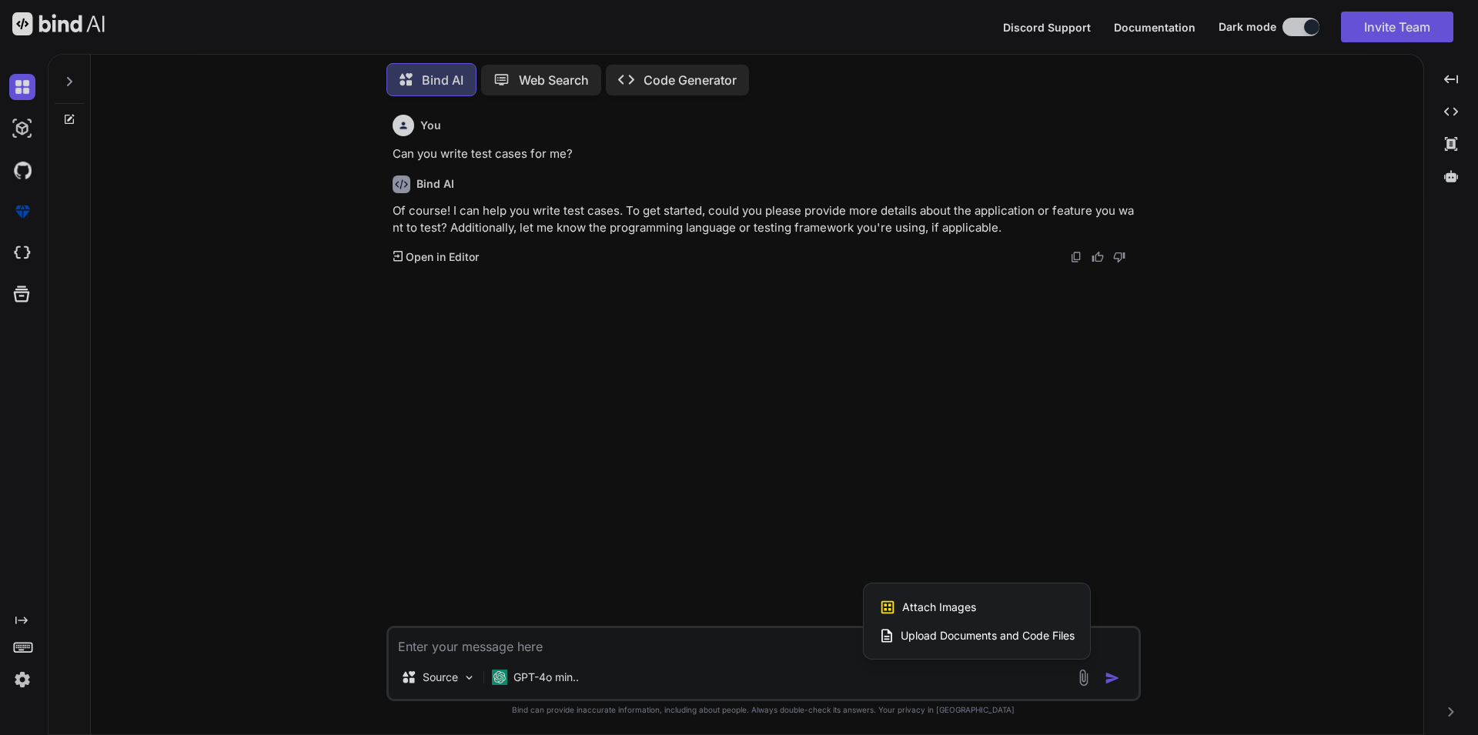
click at [971, 635] on span "Upload Documents and Code Files" at bounding box center [988, 635] width 174 height 15
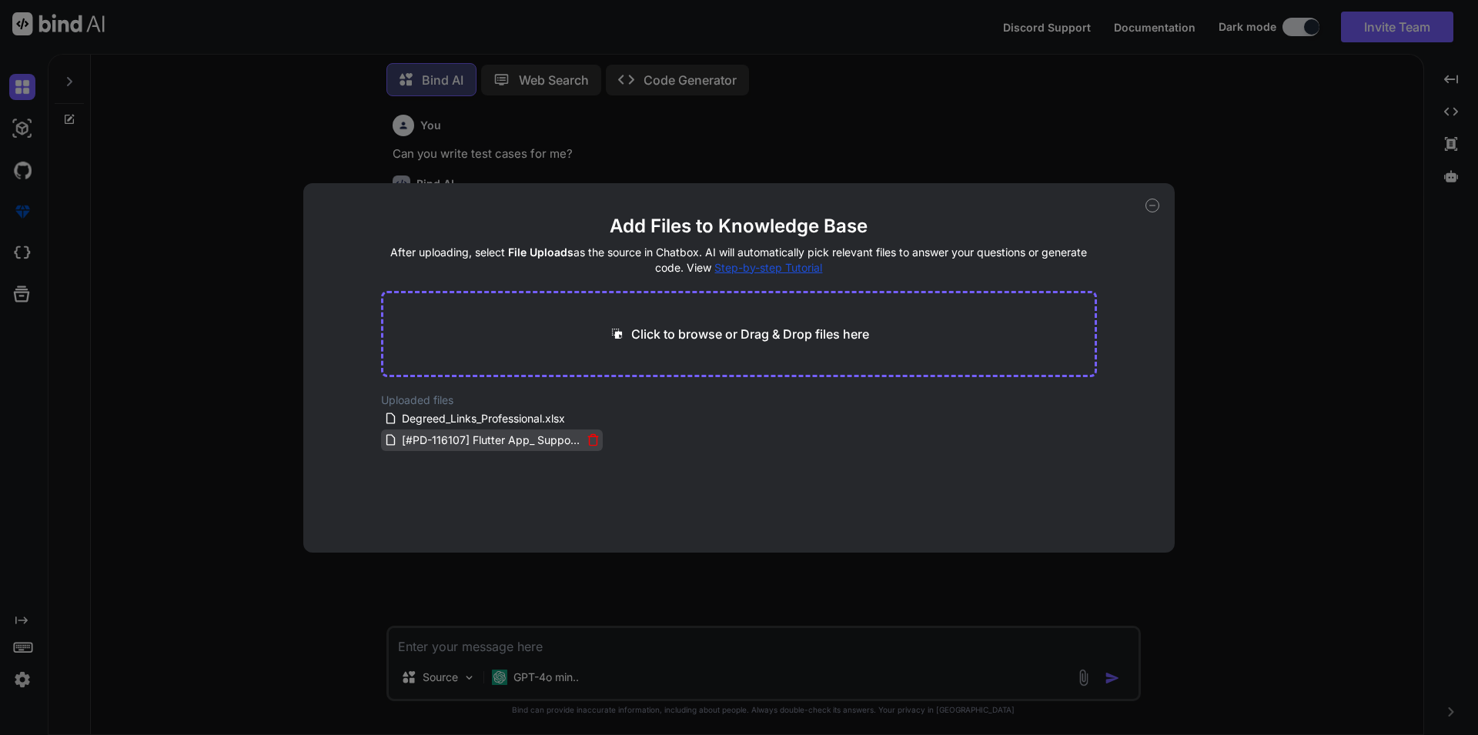
click at [587, 440] on icon at bounding box center [593, 439] width 13 height 13
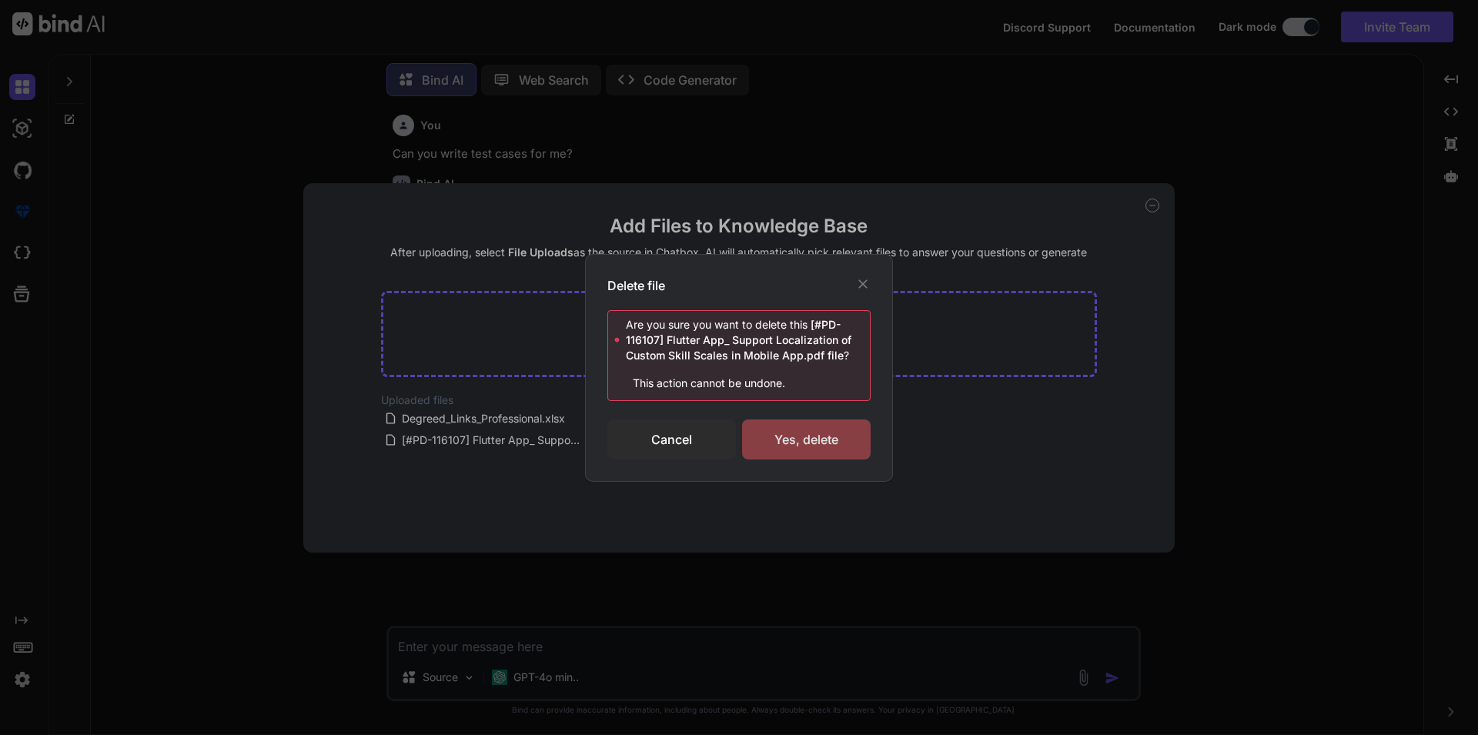
click at [845, 440] on div "Yes, delete" at bounding box center [806, 440] width 129 height 40
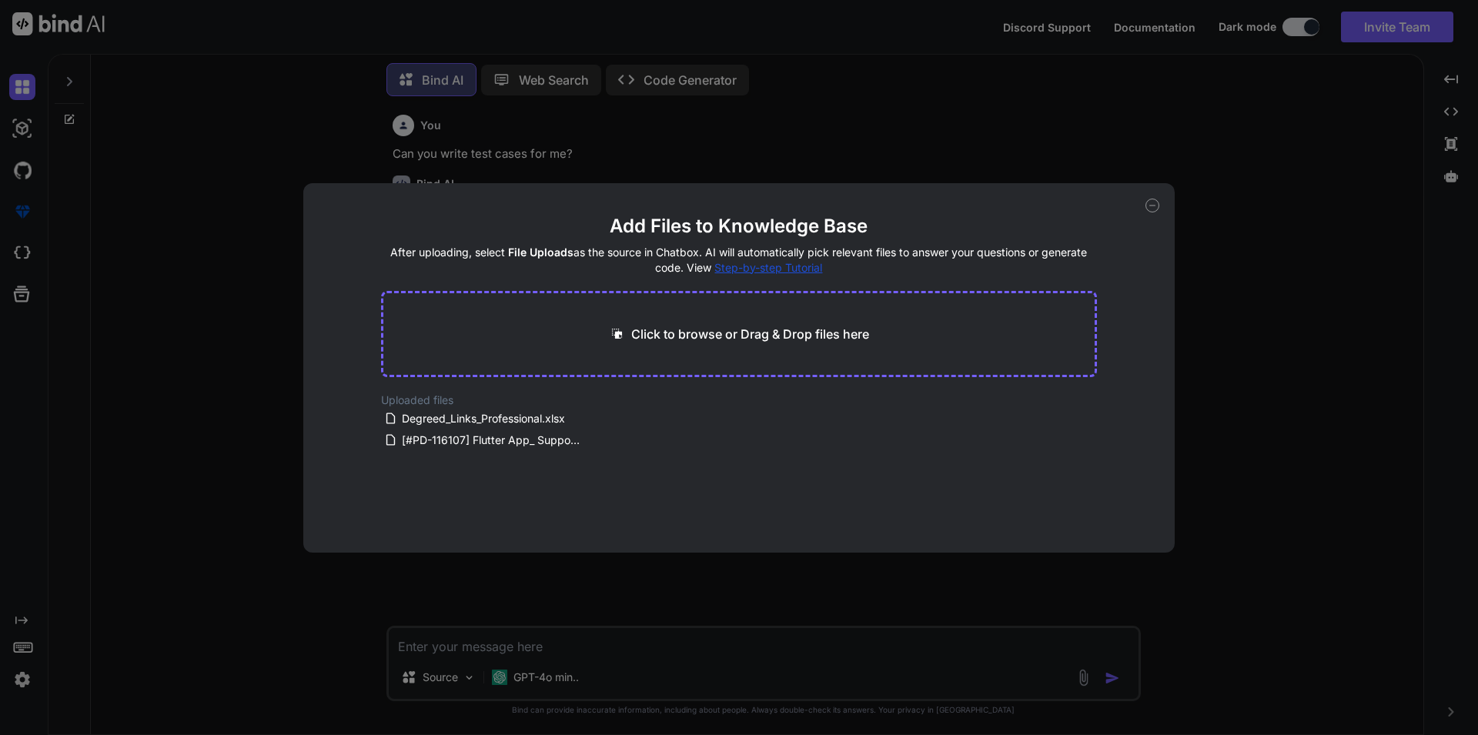
click at [1143, 211] on div "Add Files to Knowledge Base After uploading, select File Uploads as the source …" at bounding box center [739, 368] width 872 height 370
click at [1146, 209] on div "Add Files to Knowledge Base After uploading, select File Uploads as the source …" at bounding box center [739, 368] width 872 height 370
click at [1152, 206] on icon at bounding box center [1152, 206] width 5 height 0
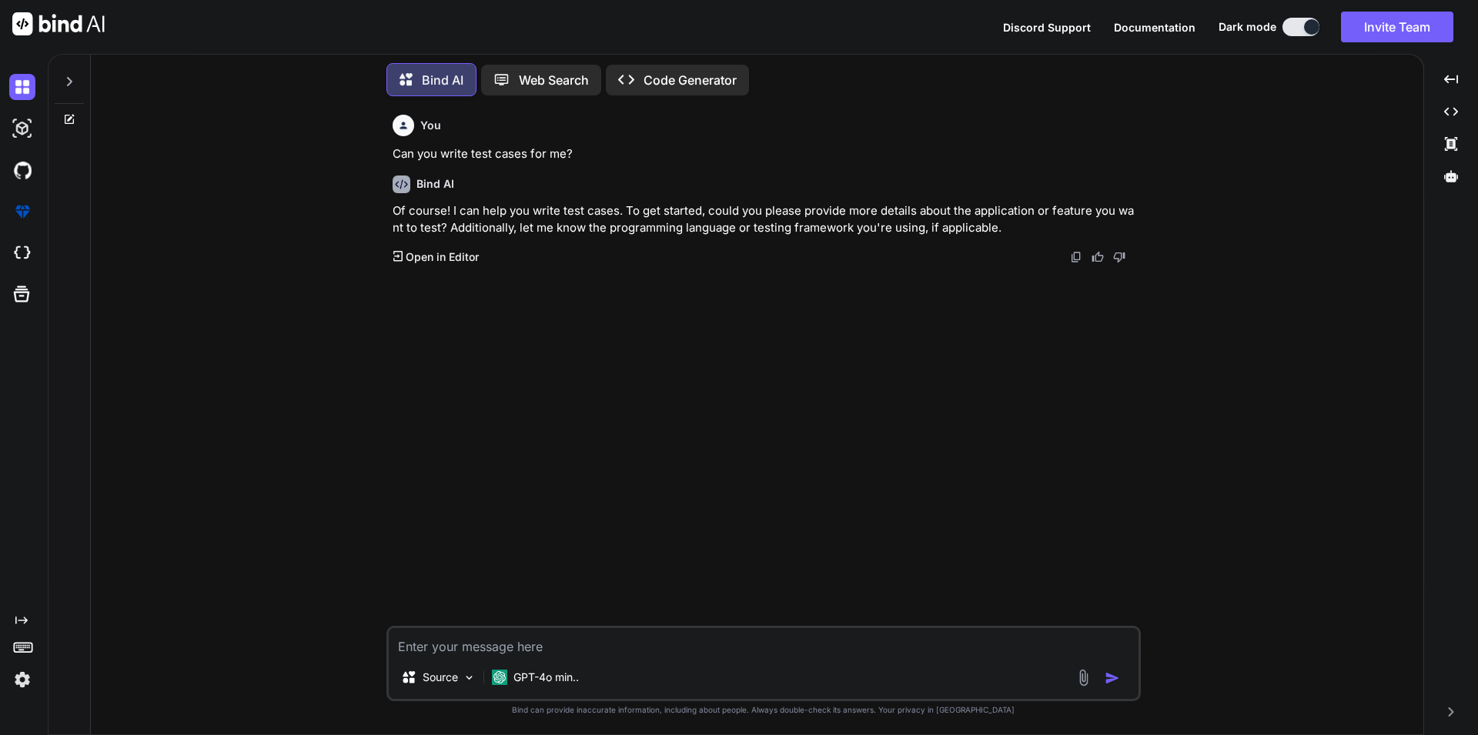
click at [611, 631] on textarea at bounding box center [764, 642] width 750 height 28
type textarea "x"
type textarea "I"
type textarea "x"
type textarea "I"
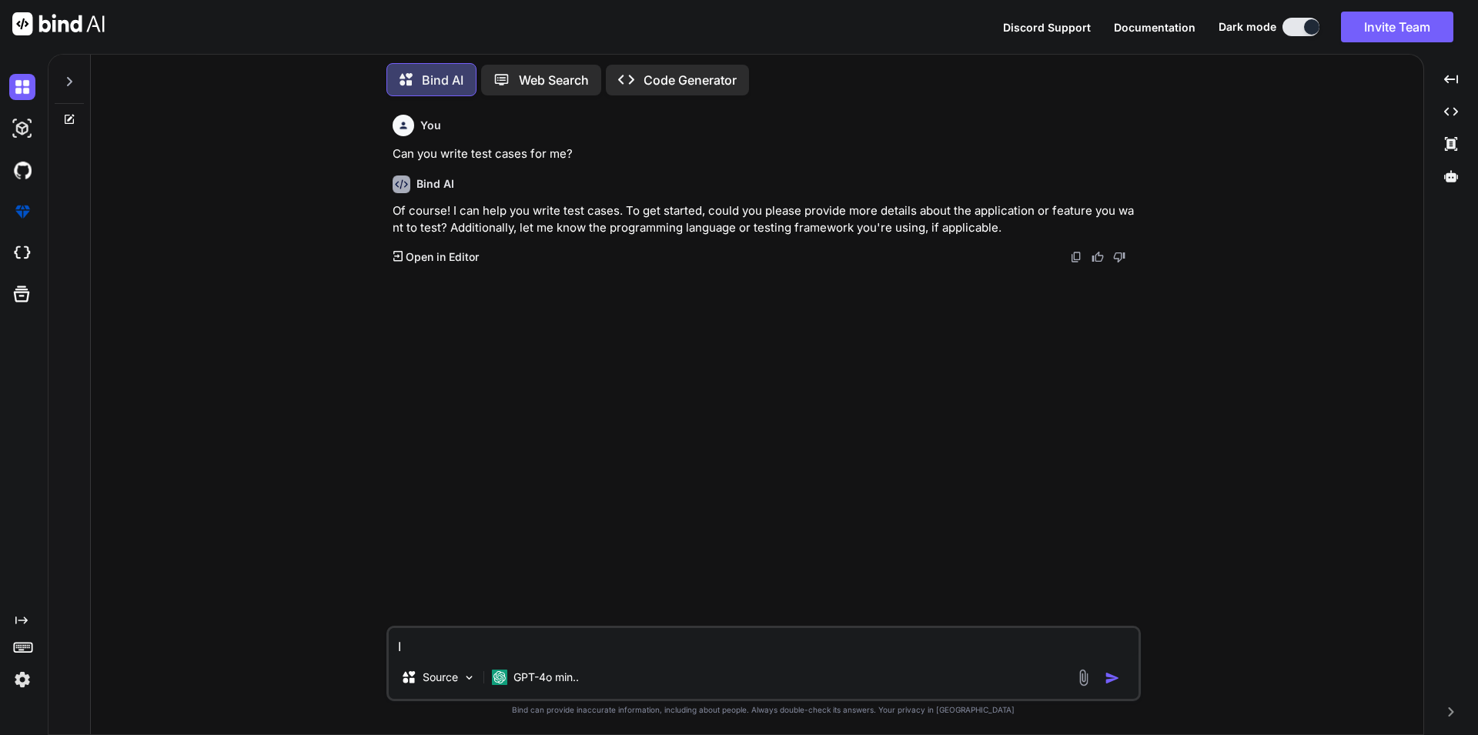
type textarea "x"
type textarea "I u"
type textarea "x"
type textarea "I up"
type textarea "x"
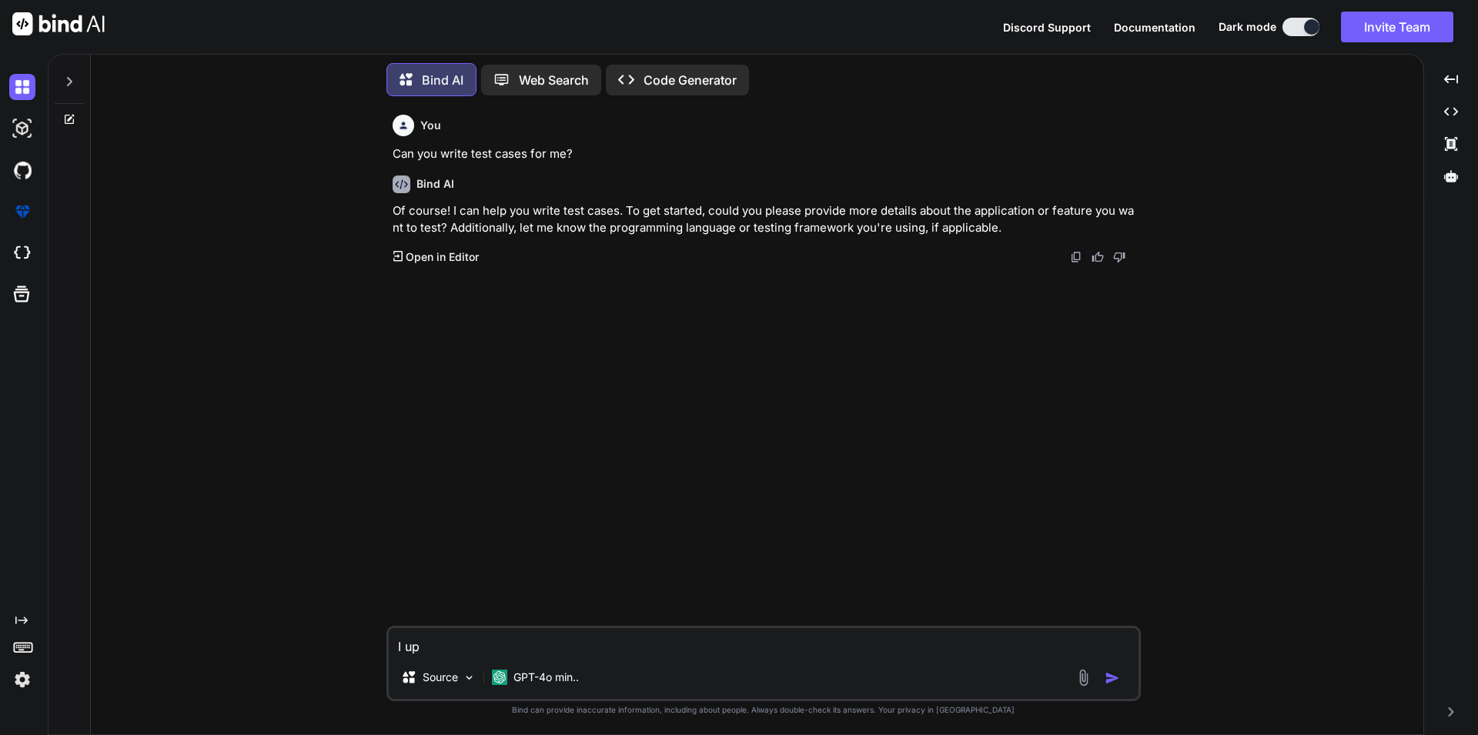
type textarea "I upl"
type textarea "x"
type textarea "I uplo"
type textarea "x"
type textarea "I uploa"
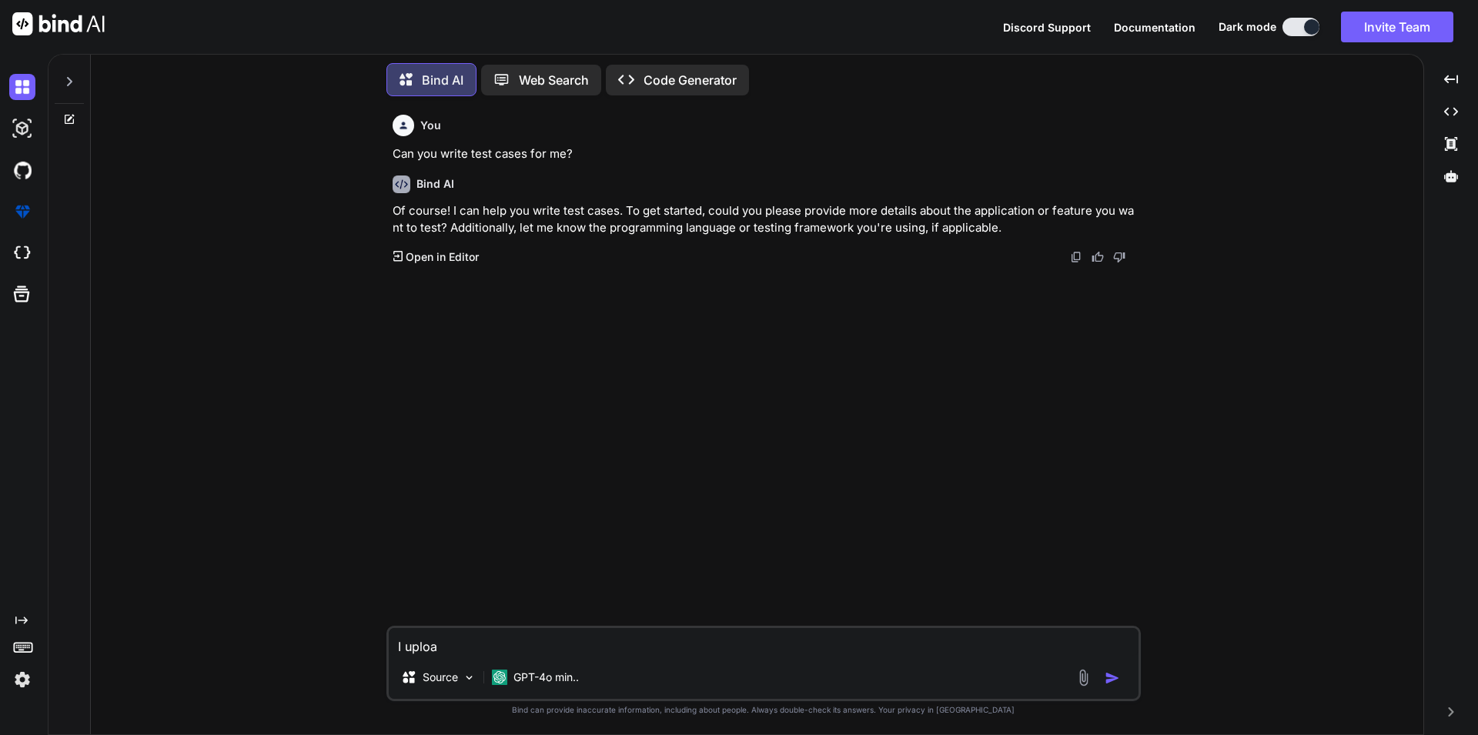
type textarea "x"
type textarea "I upload"
type textarea "x"
type textarea "I uploade"
type textarea "x"
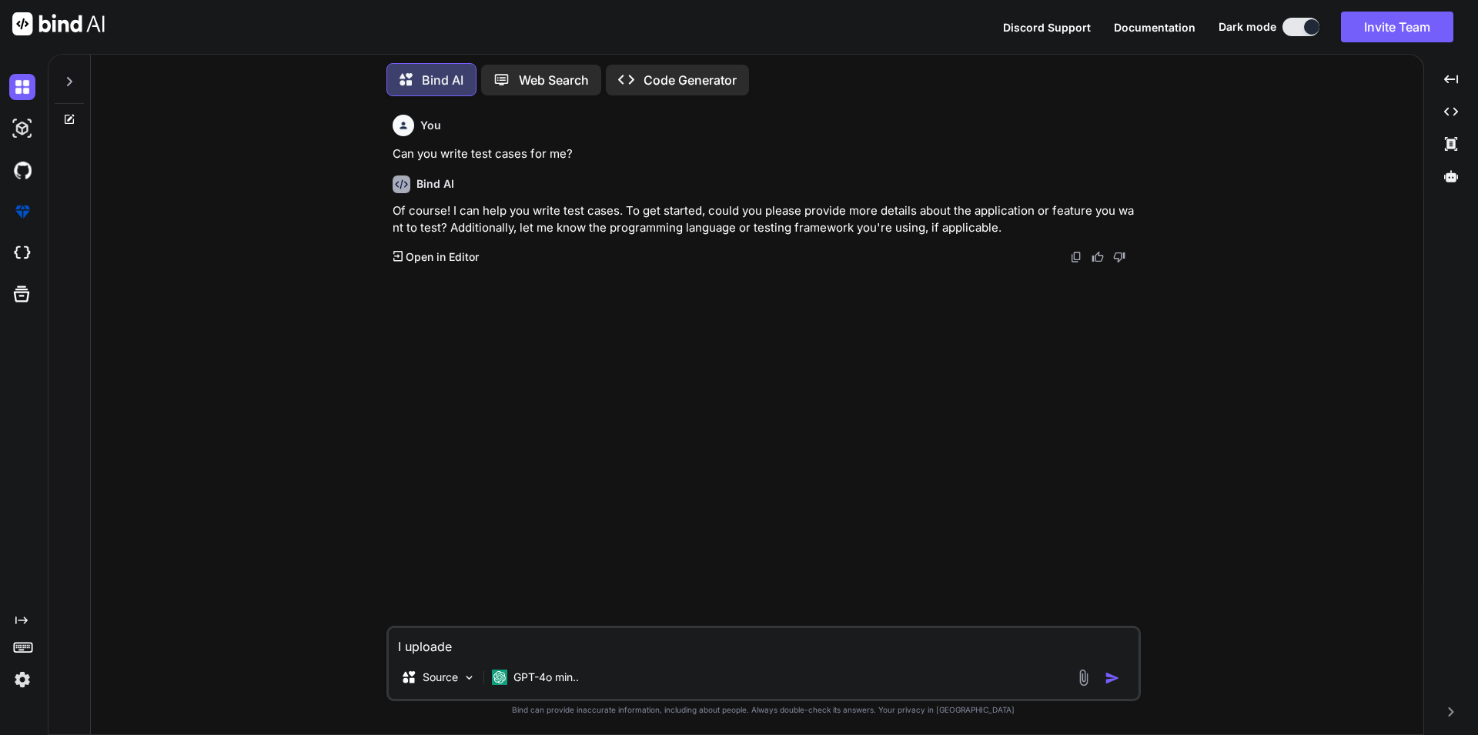
type textarea "I uploaded"
type textarea "x"
type textarea "I uploaded"
type textarea "x"
type textarea "I uploaded t"
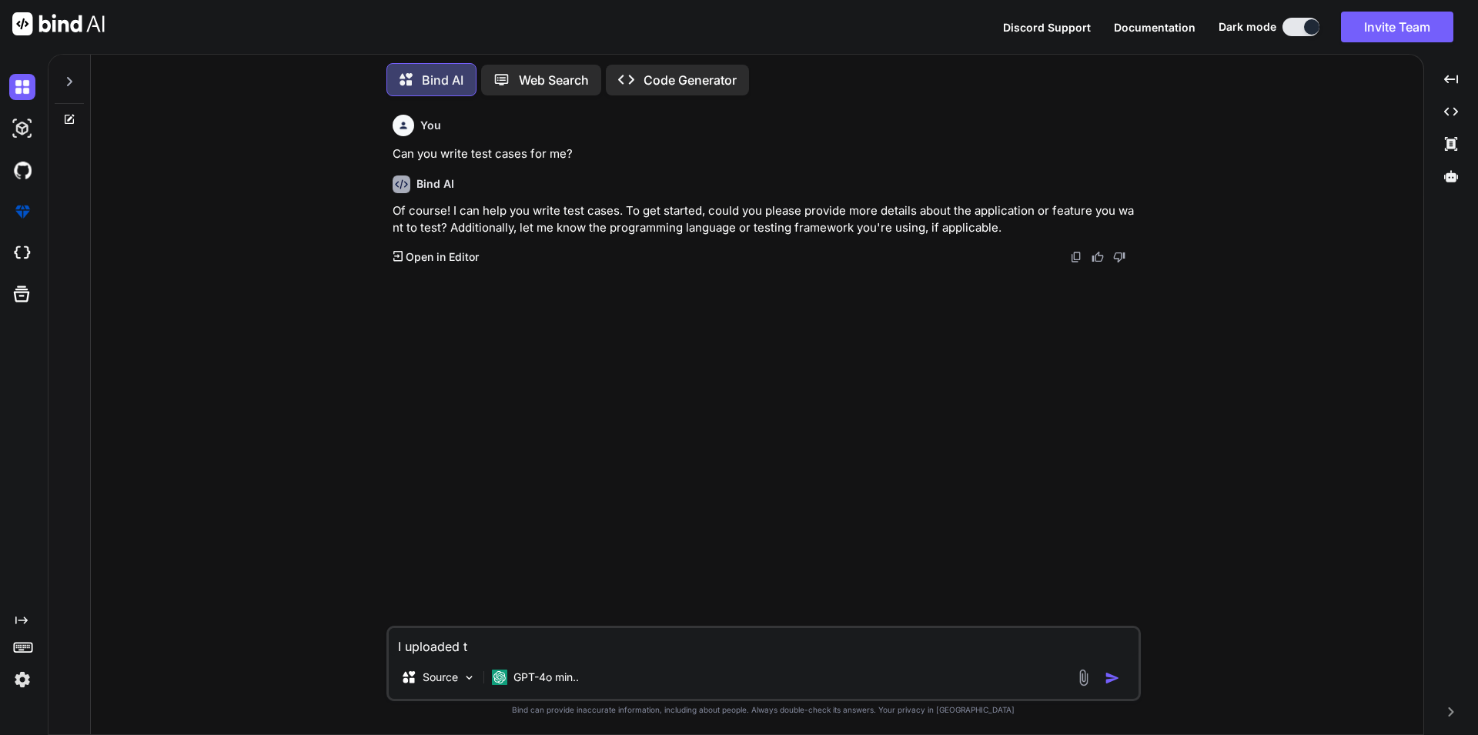
type textarea "x"
type textarea "I uploaded th"
type textarea "x"
type textarea "I uploaded the"
type textarea "x"
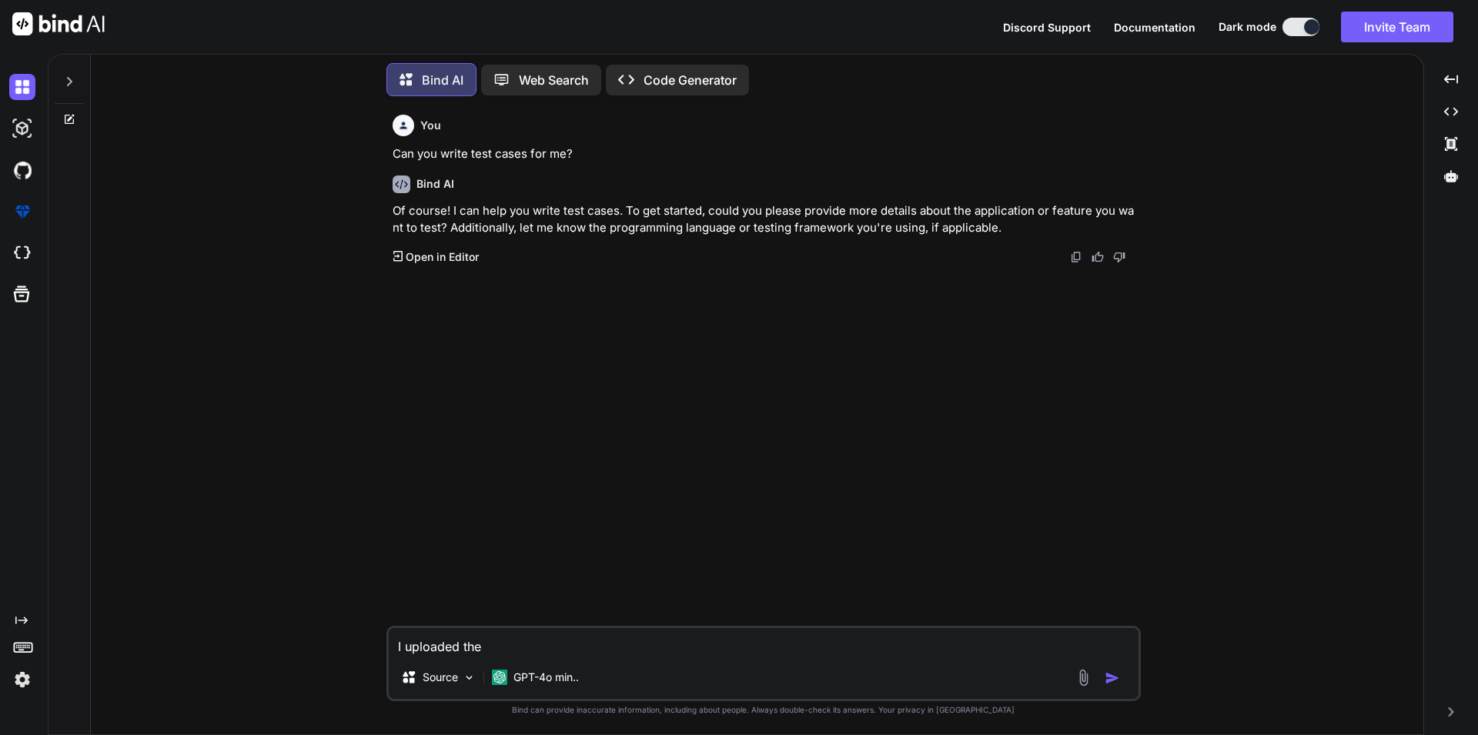
type textarea "I uploaded the"
type textarea "x"
type textarea "I uploaded the e"
type textarea "x"
type textarea "I uploaded the ex"
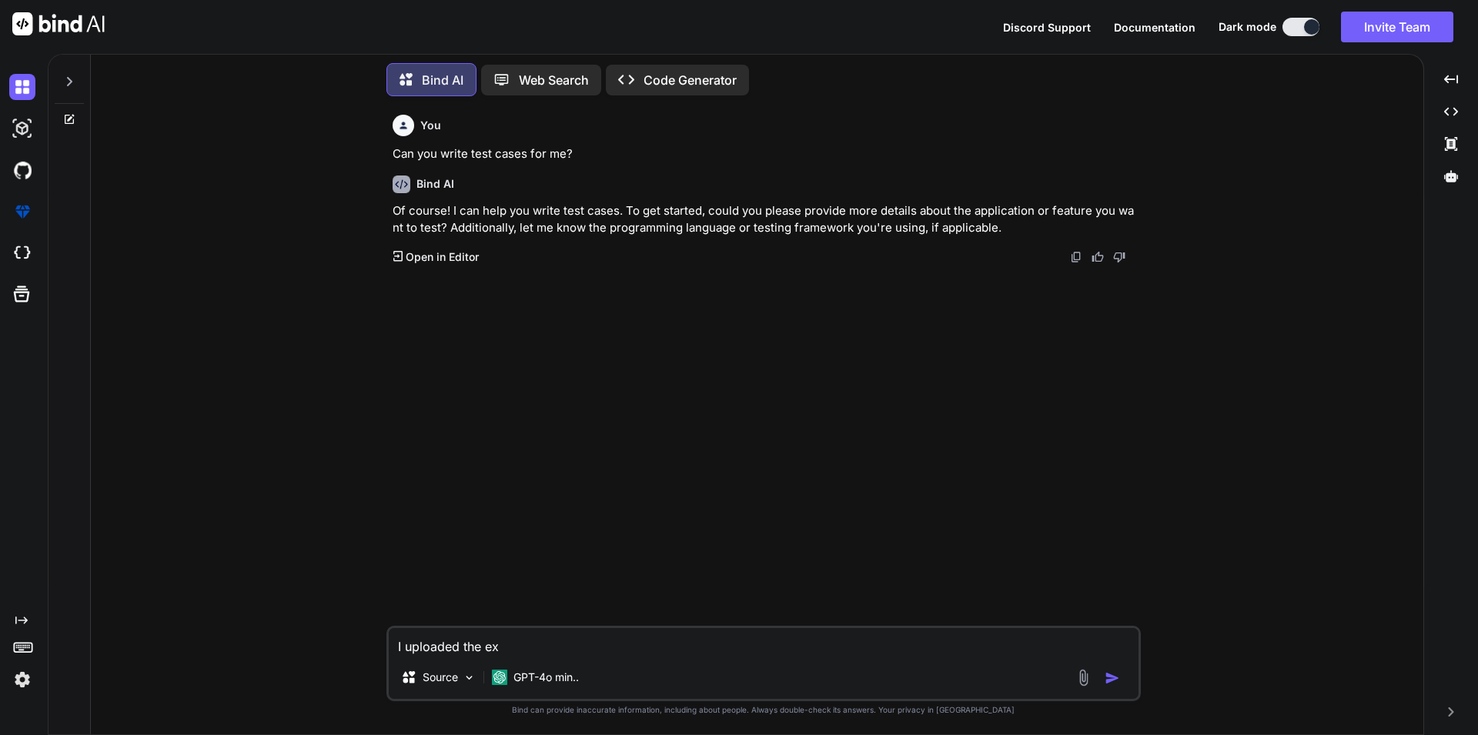
type textarea "x"
type textarea "I uploaded the exc"
type textarea "x"
type textarea "I uploaded the exce"
type textarea "x"
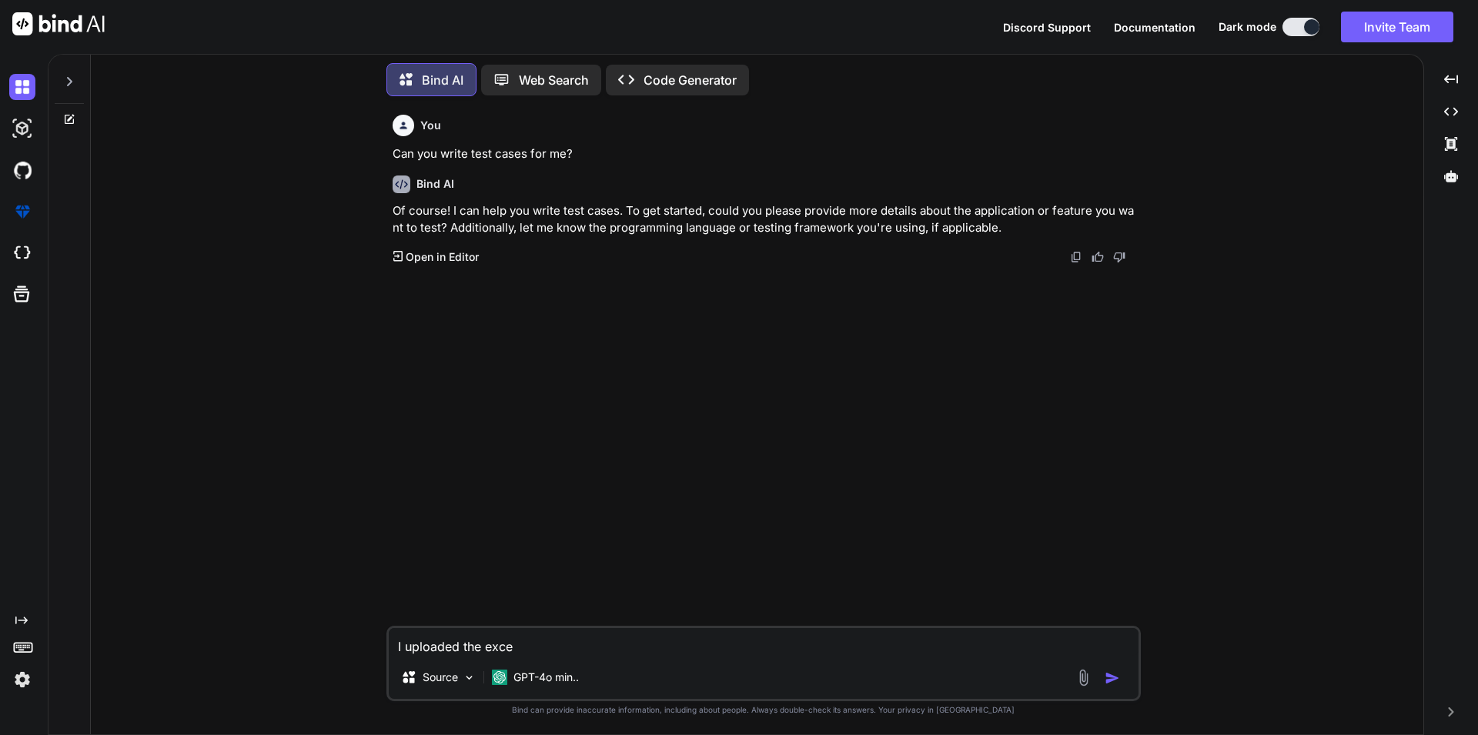
type textarea "I uploaded the excel"
type textarea "x"
type textarea "I uploaded the excel"
type textarea "x"
type textarea "I uploaded the excel s"
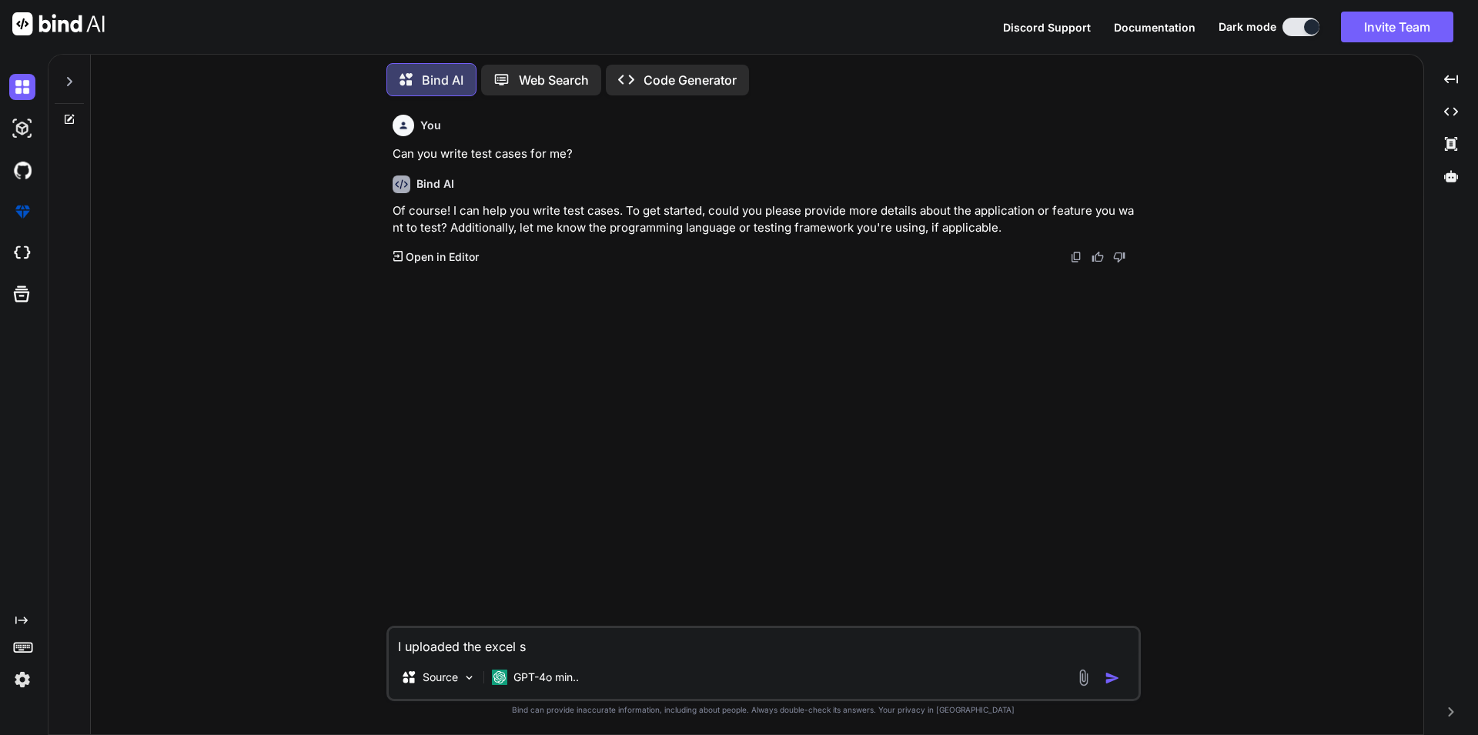
type textarea "x"
type textarea "I uploaded the excel sh"
type textarea "x"
type textarea "I uploaded the excel she"
type textarea "x"
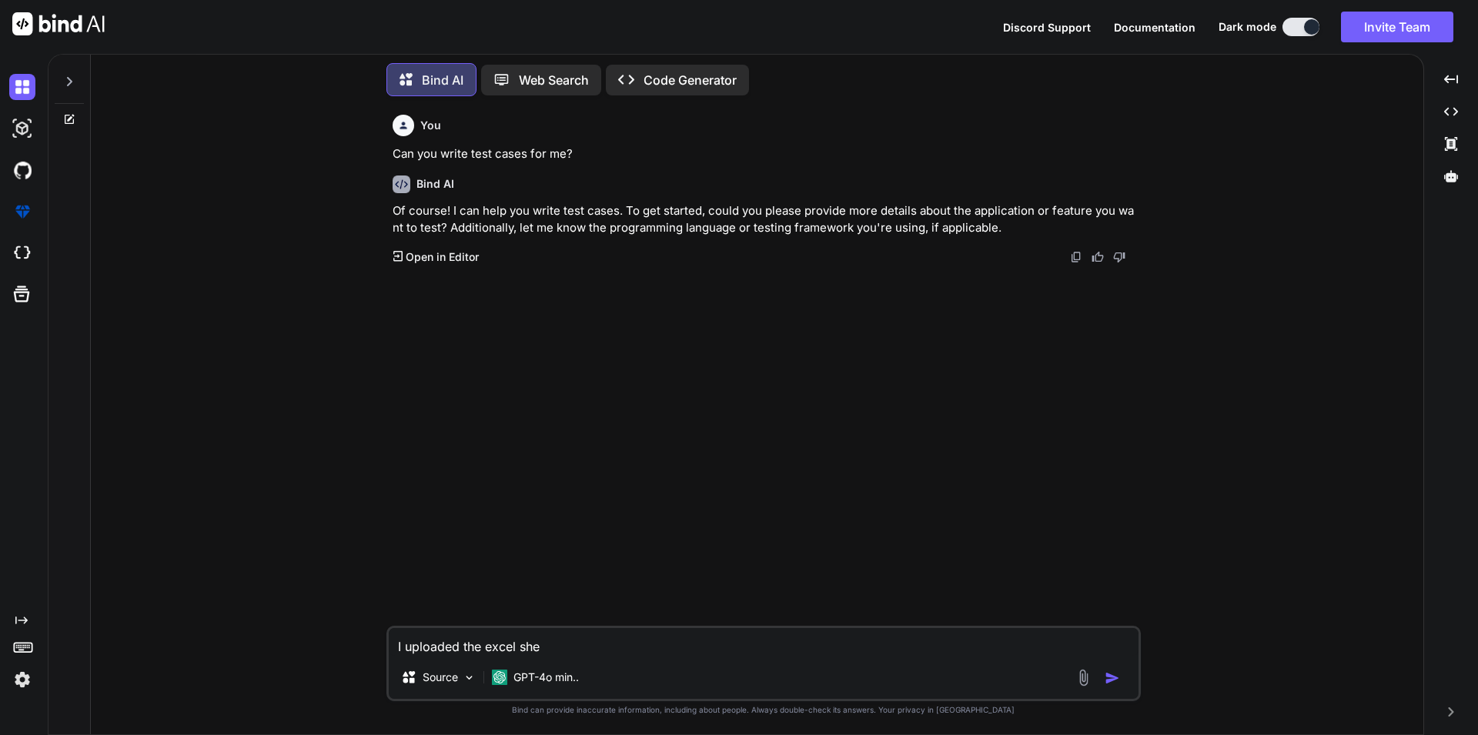
type textarea "I uploaded the excel shee"
type textarea "x"
type textarea "I uploaded the excel sheet"
type textarea "x"
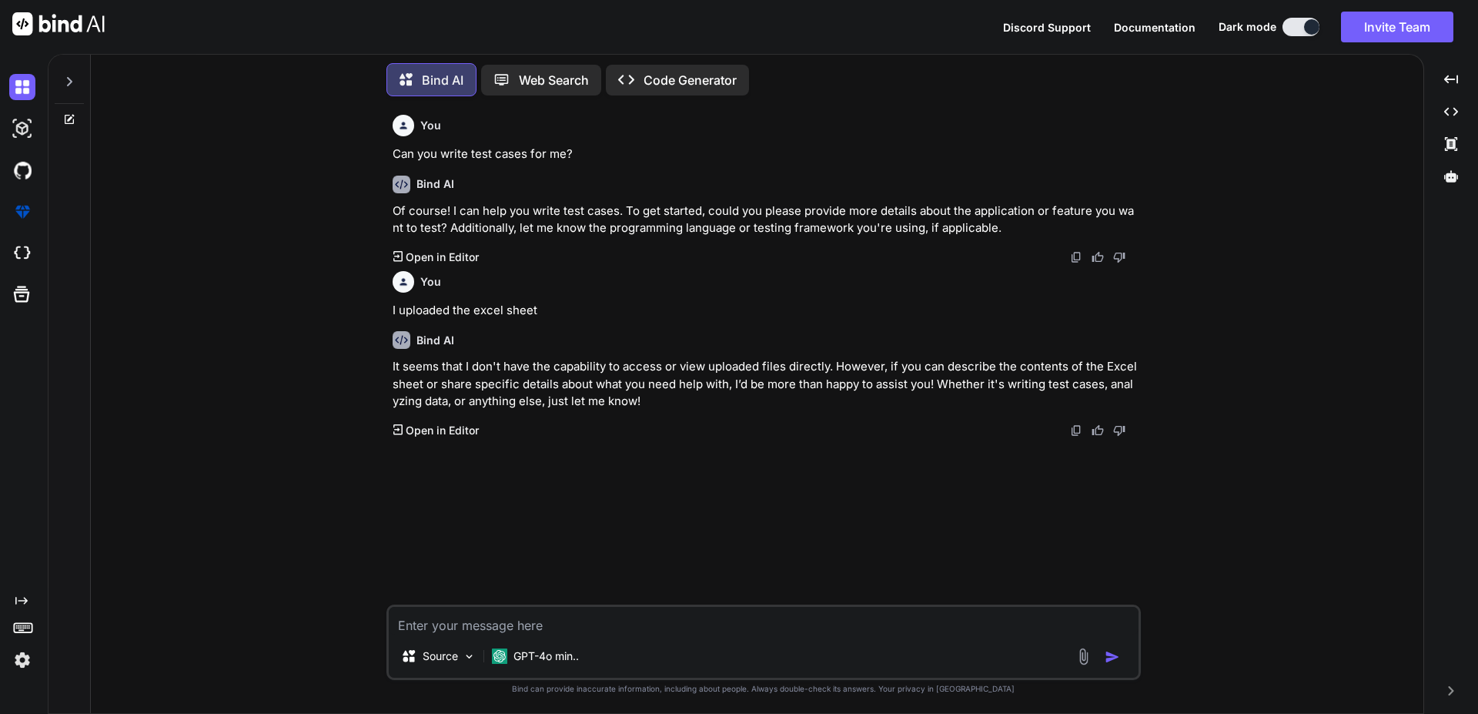
type textarea "x"
